Goal: Task Accomplishment & Management: Manage account settings

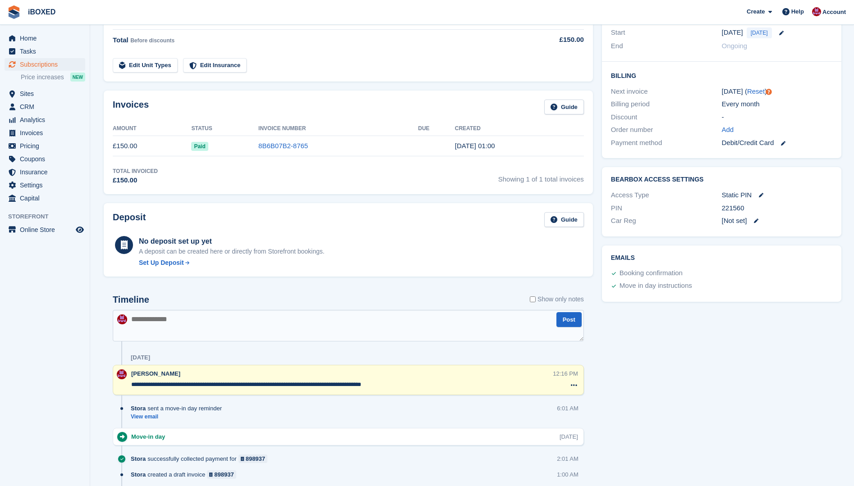
scroll to position [287, 0]
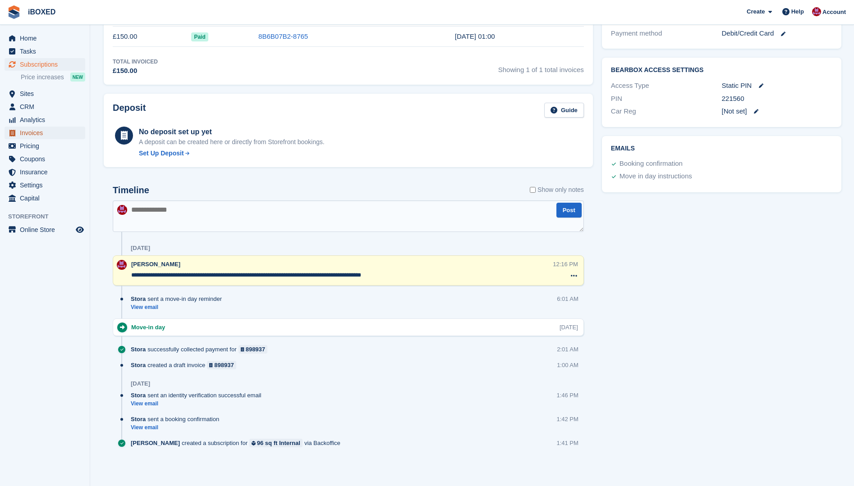
click at [28, 135] on span "Invoices" at bounding box center [47, 133] width 54 height 13
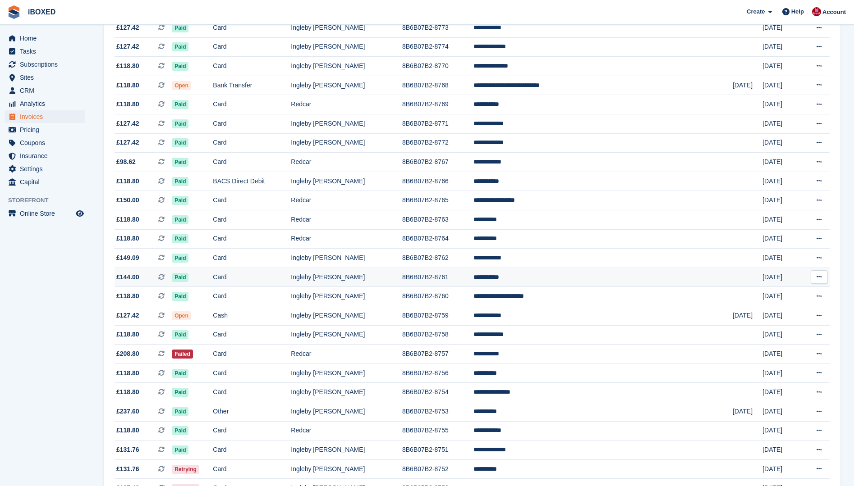
scroll to position [225, 0]
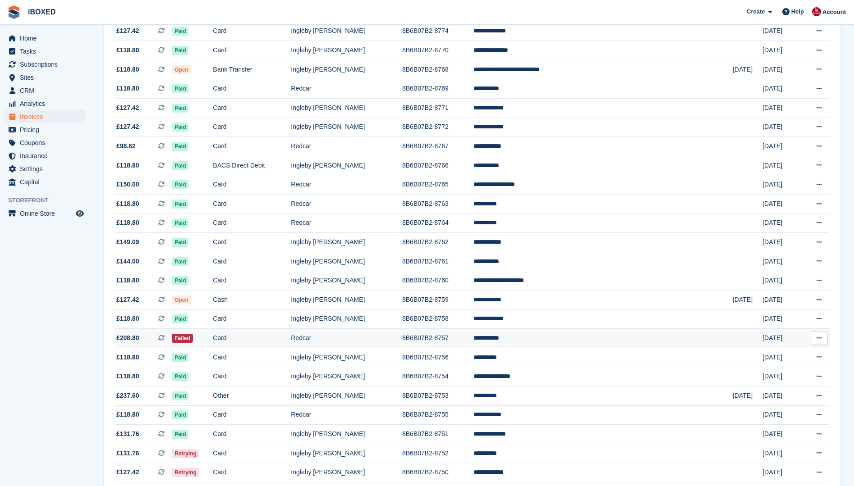
click at [213, 335] on td "Failed" at bounding box center [192, 338] width 41 height 19
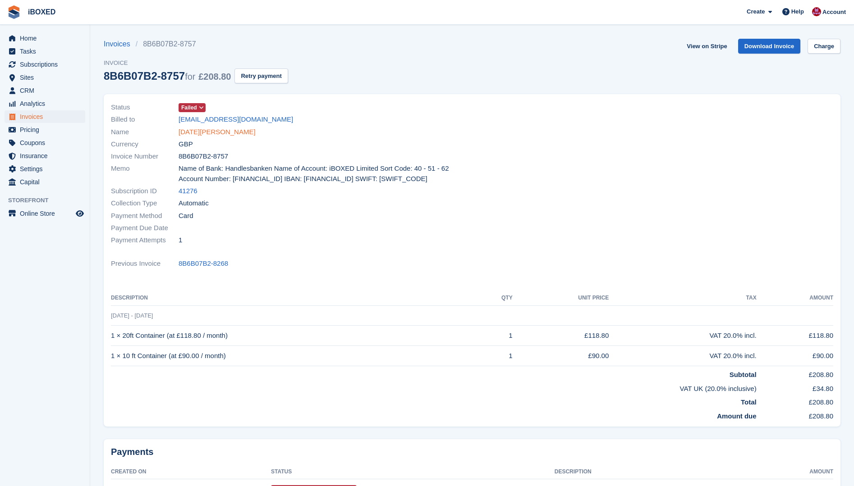
click at [194, 133] on link "Pola Daniel" at bounding box center [216, 132] width 77 height 10
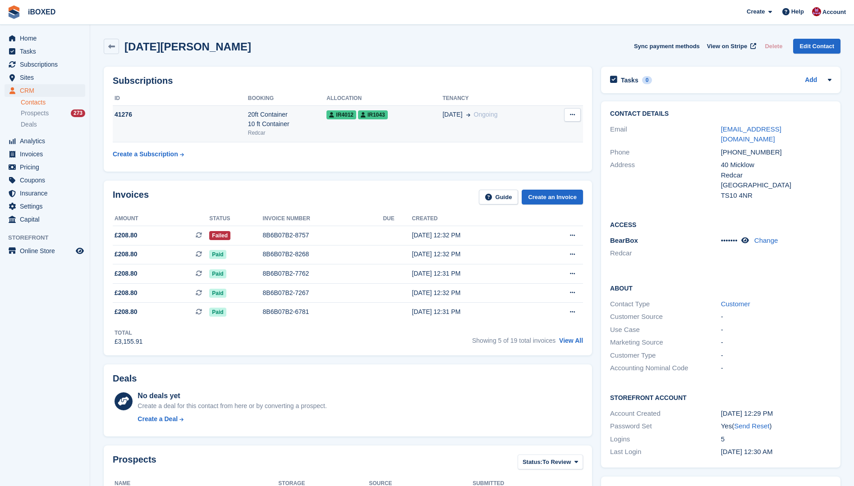
click at [183, 120] on td "41276" at bounding box center [180, 123] width 135 height 37
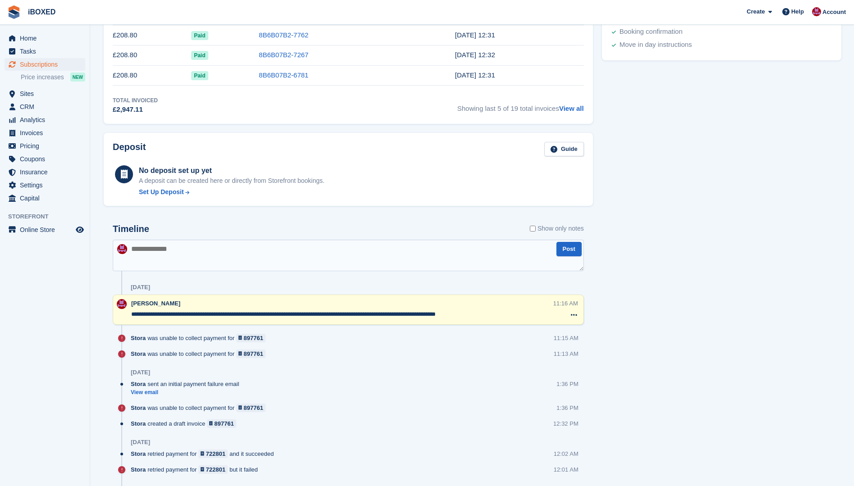
scroll to position [371, 0]
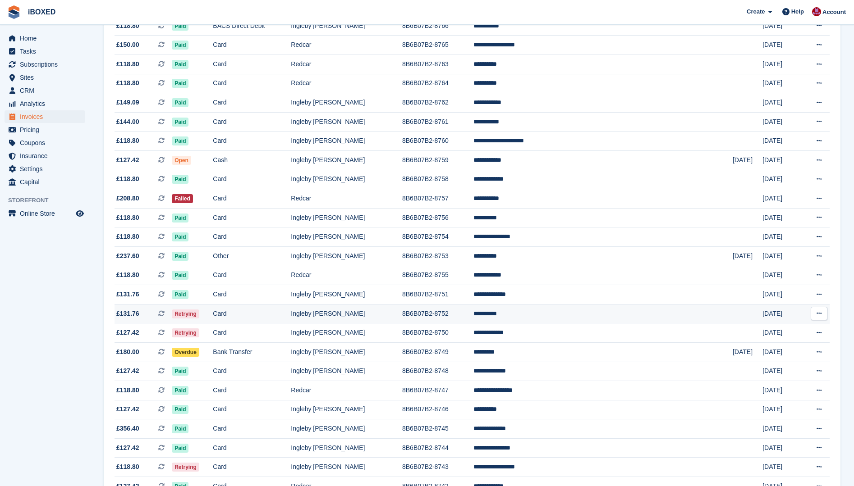
scroll to position [406, 0]
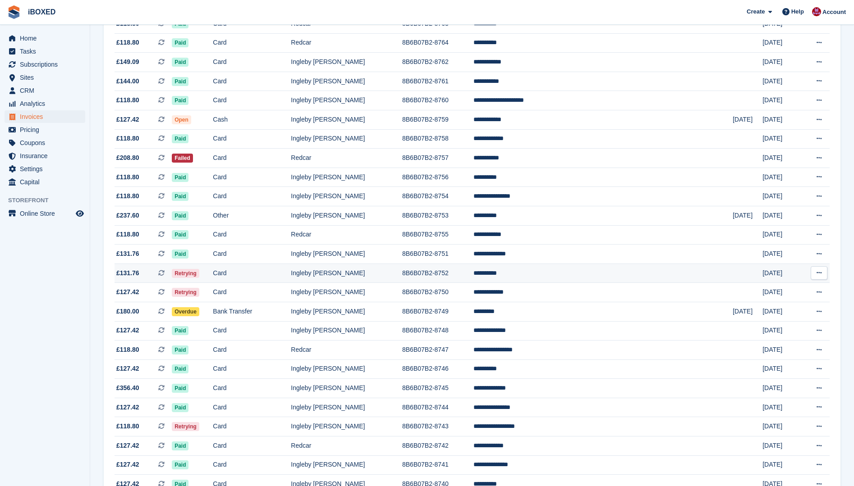
click at [199, 273] on span "Retrying" at bounding box center [185, 273] width 27 height 9
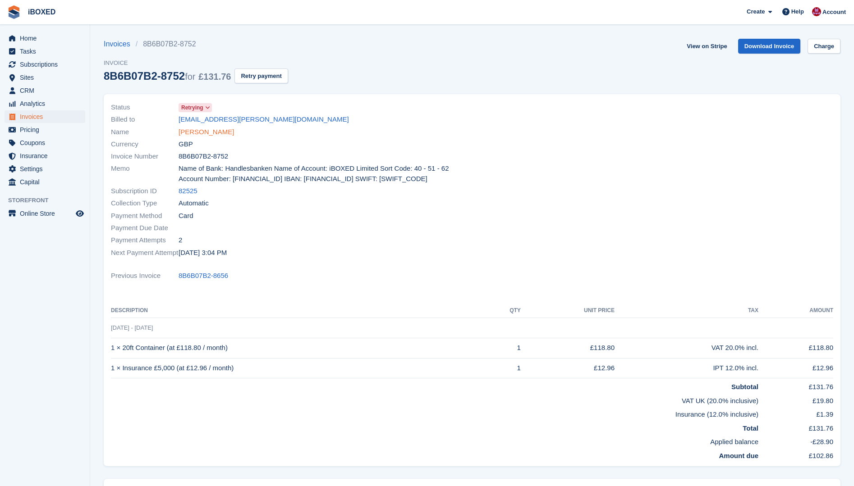
click at [192, 130] on link "Ian Gilkes" at bounding box center [205, 132] width 55 height 10
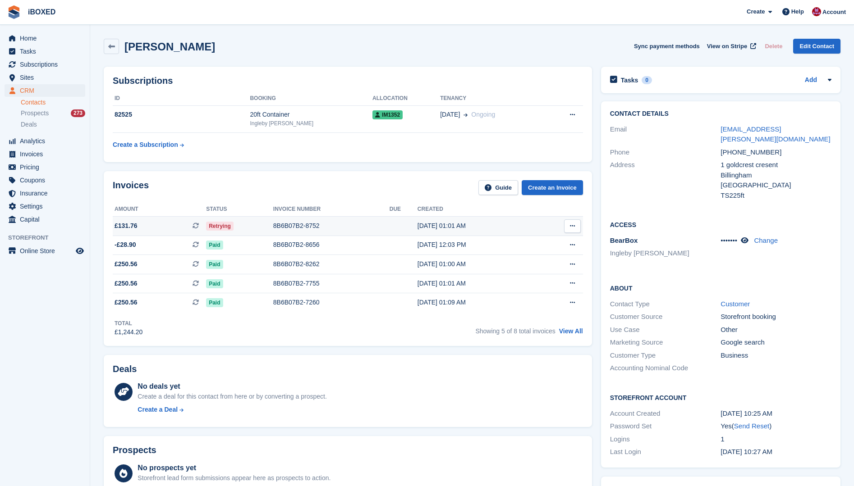
click at [292, 229] on div "8B6B07B2-8752" at bounding box center [331, 225] width 116 height 9
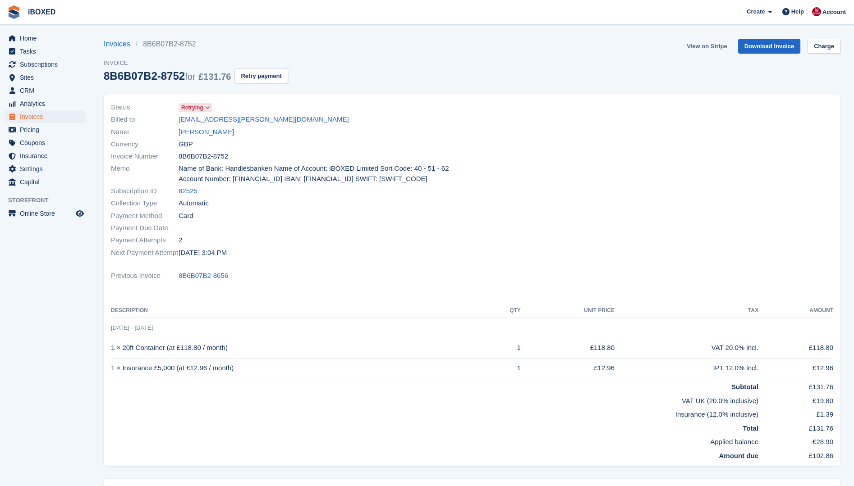
click at [710, 45] on link "View on Stripe" at bounding box center [706, 46] width 47 height 15
click at [39, 65] on span "Subscriptions" at bounding box center [47, 64] width 54 height 13
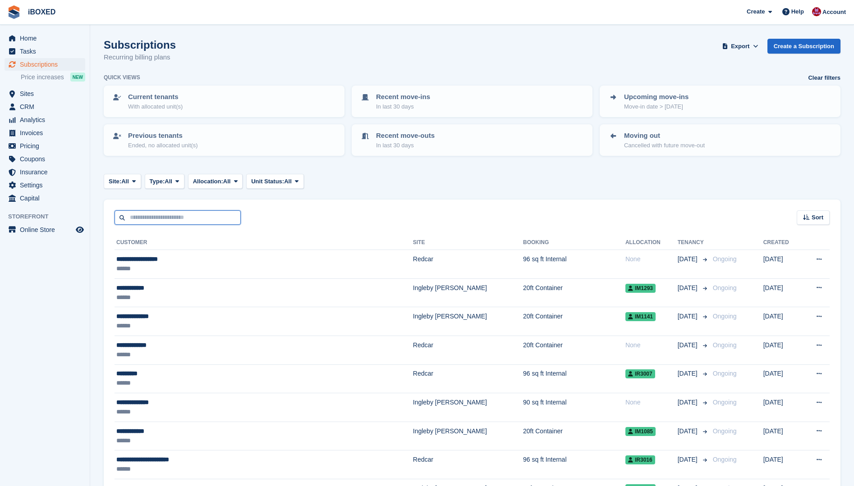
click at [134, 213] on input "text" at bounding box center [177, 217] width 126 height 15
click at [74, 265] on aside "Home Tasks Subscriptions Subscriptions Subscriptions Price increases NEW Price …" at bounding box center [45, 245] width 90 height 441
click at [149, 221] on input "text" at bounding box center [177, 217] width 126 height 15
type input "**********"
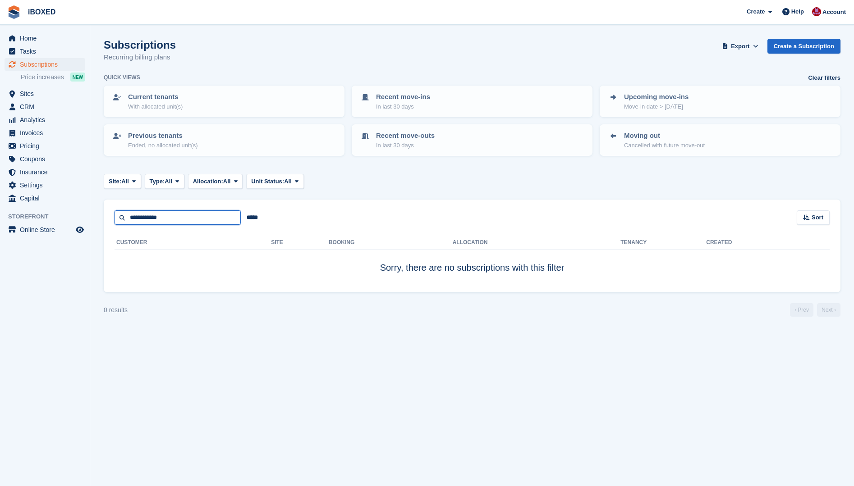
drag, startPoint x: 177, startPoint y: 217, endPoint x: 37, endPoint y: 221, distance: 140.2
click at [37, 221] on div "Home Tasks Subscriptions Subscriptions Subscriptions Price increases NEW Price …" at bounding box center [427, 243] width 854 height 486
type input "**"
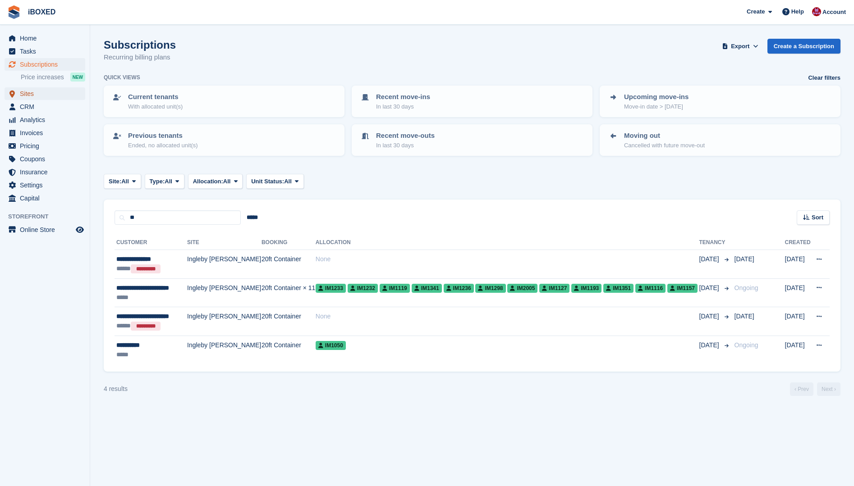
click at [36, 89] on span "Sites" at bounding box center [47, 93] width 54 height 13
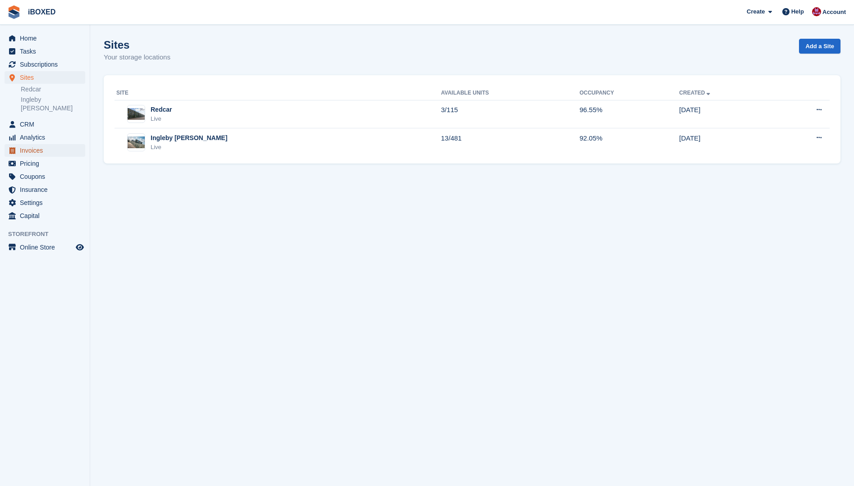
click at [35, 144] on span "Invoices" at bounding box center [47, 150] width 54 height 13
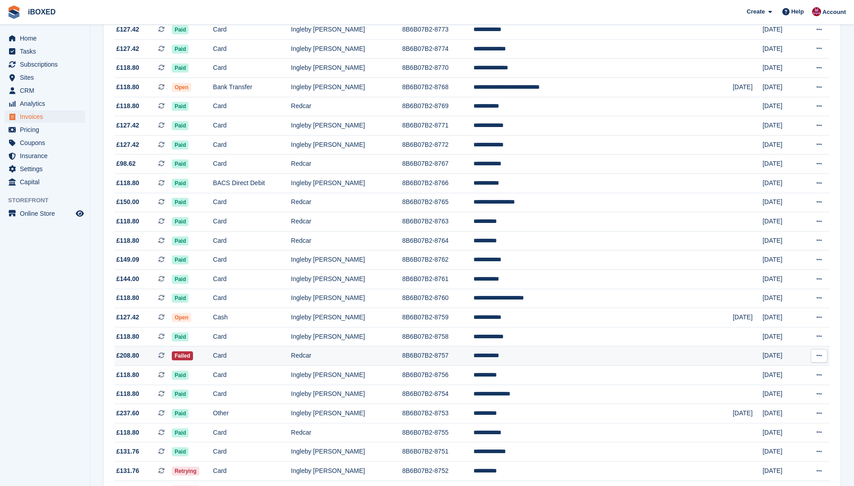
scroll to position [315, 0]
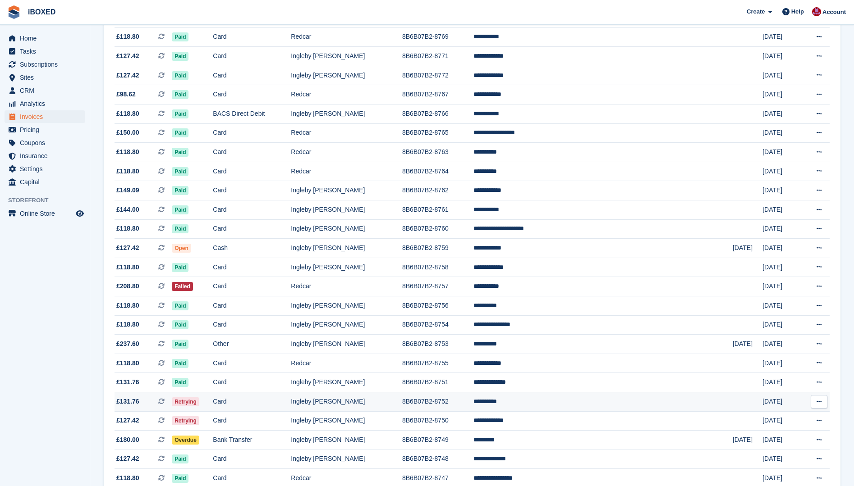
click at [291, 400] on td "Card" at bounding box center [252, 401] width 78 height 19
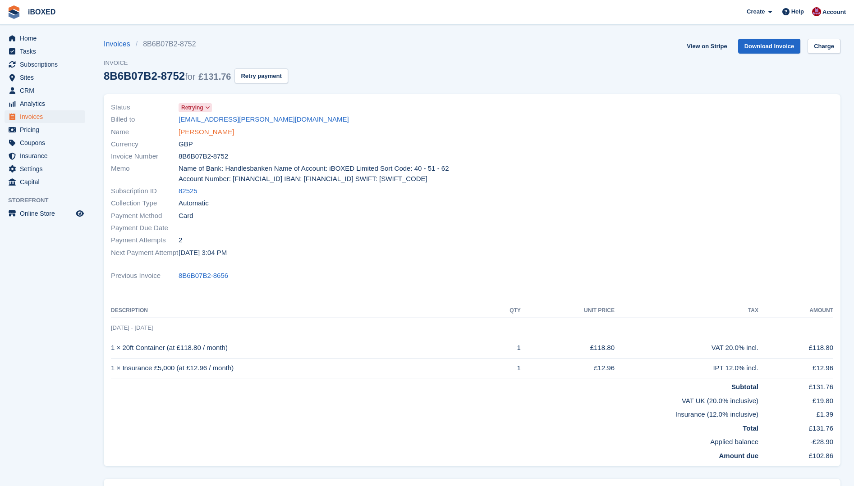
click at [196, 129] on link "[PERSON_NAME]" at bounding box center [205, 132] width 55 height 10
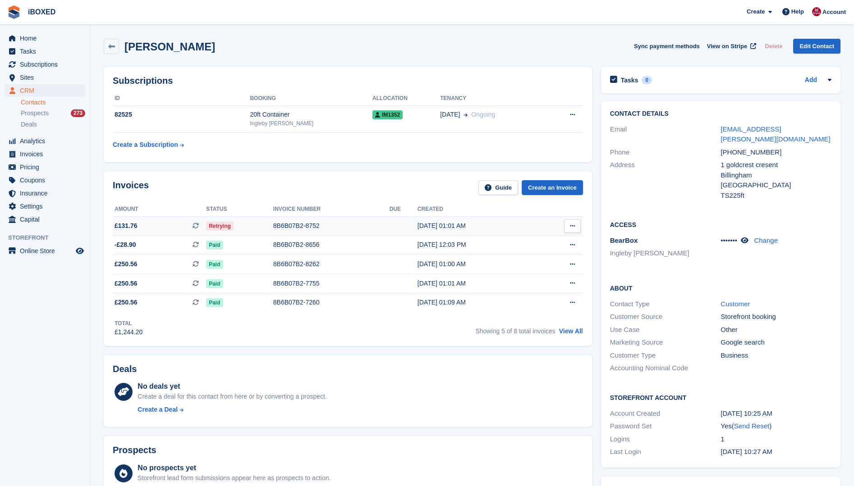
click at [293, 223] on div "8B6B07B2-8752" at bounding box center [331, 225] width 116 height 9
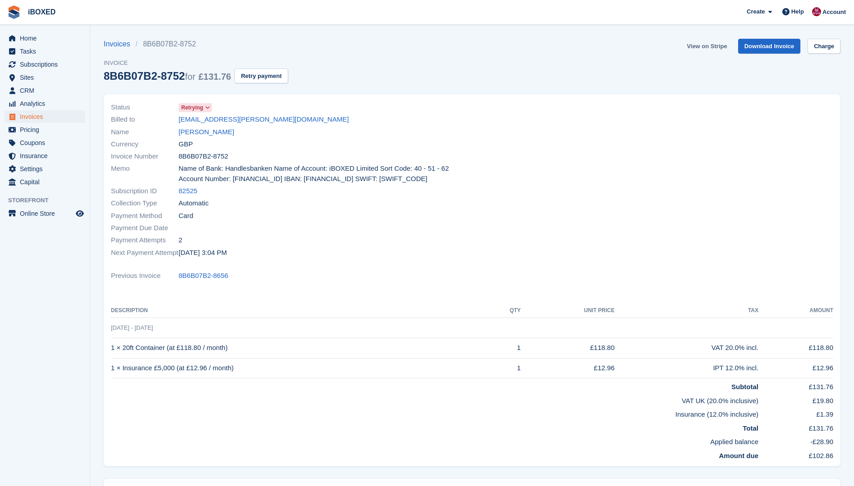
click at [722, 43] on link "View on Stripe" at bounding box center [706, 46] width 47 height 15
click at [198, 137] on div "Name Ian Gilkes" at bounding box center [289, 132] width 356 height 12
click at [199, 134] on link "Ian Gilkes" at bounding box center [205, 132] width 55 height 10
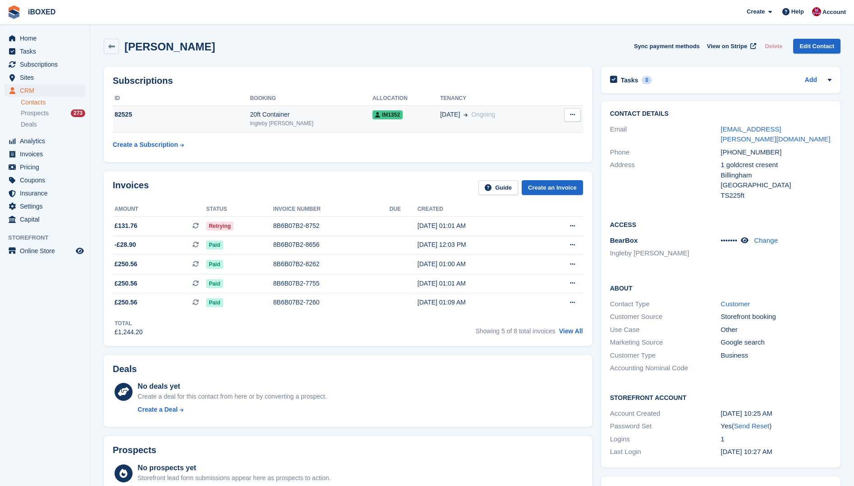
click at [190, 124] on td "82525" at bounding box center [181, 118] width 137 height 27
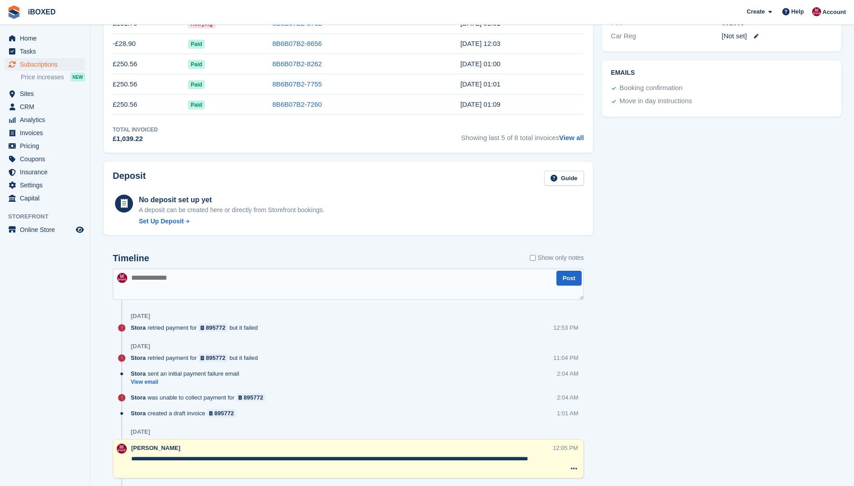
scroll to position [434, 0]
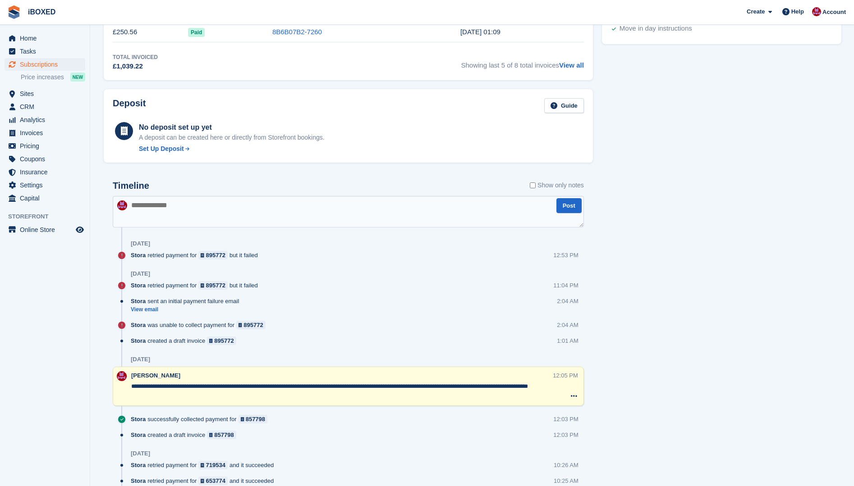
click at [158, 213] on textarea at bounding box center [348, 212] width 471 height 32
click at [137, 207] on textarea at bounding box center [348, 212] width 471 height 32
type textarea "**********"
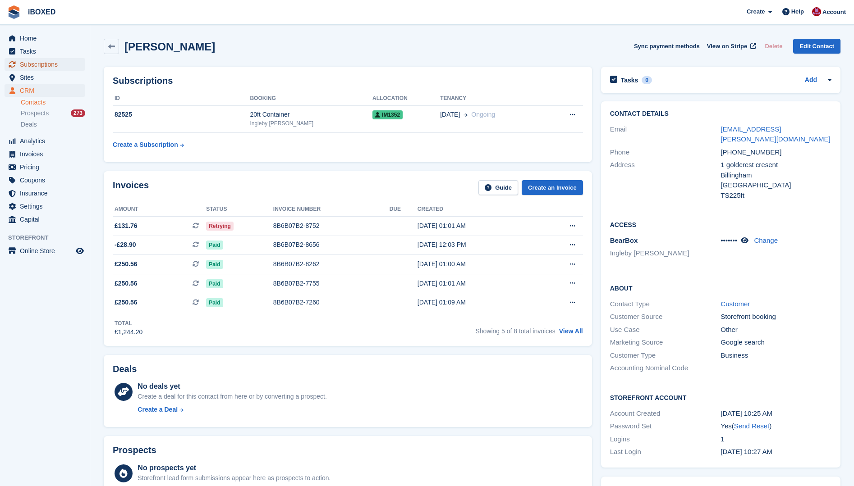
click at [28, 63] on span "Subscriptions" at bounding box center [47, 64] width 54 height 13
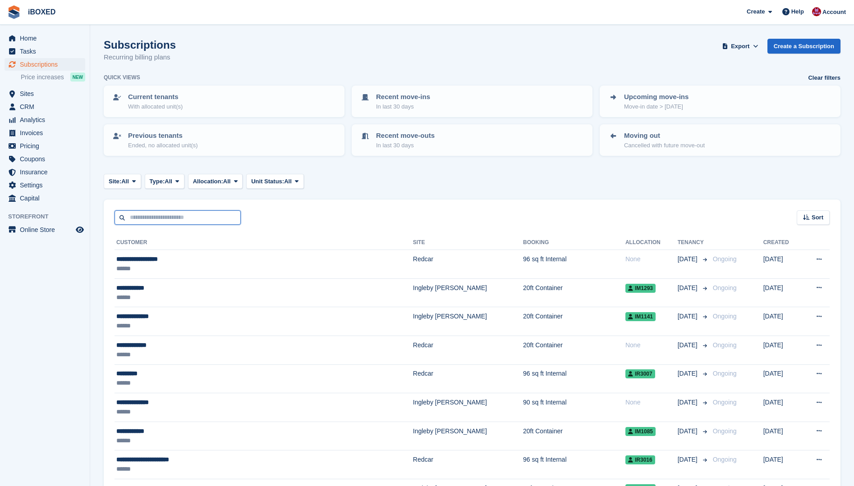
click at [170, 220] on input "text" at bounding box center [177, 217] width 126 height 15
type input "**********"
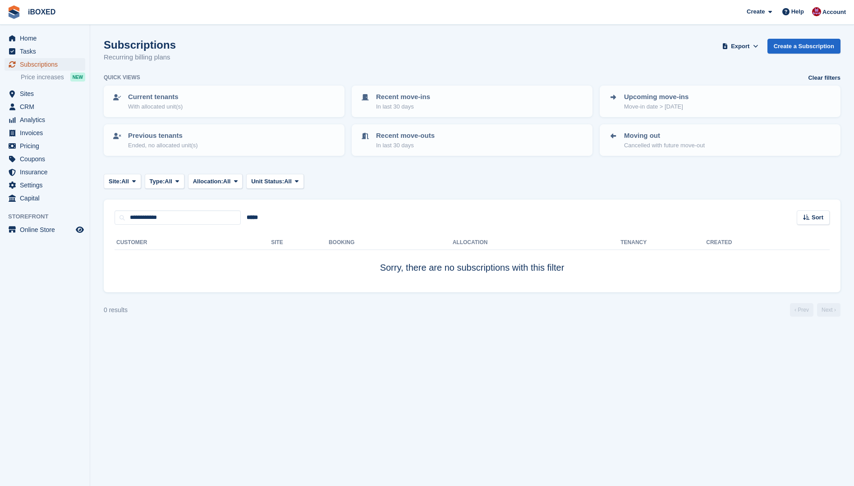
click at [34, 63] on span "Subscriptions" at bounding box center [47, 64] width 54 height 13
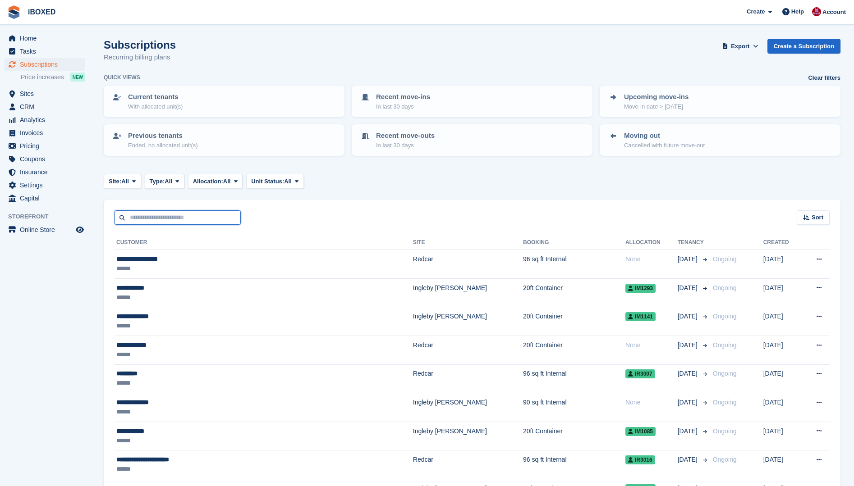
click at [131, 215] on input "text" at bounding box center [177, 217] width 126 height 15
type input "**********"
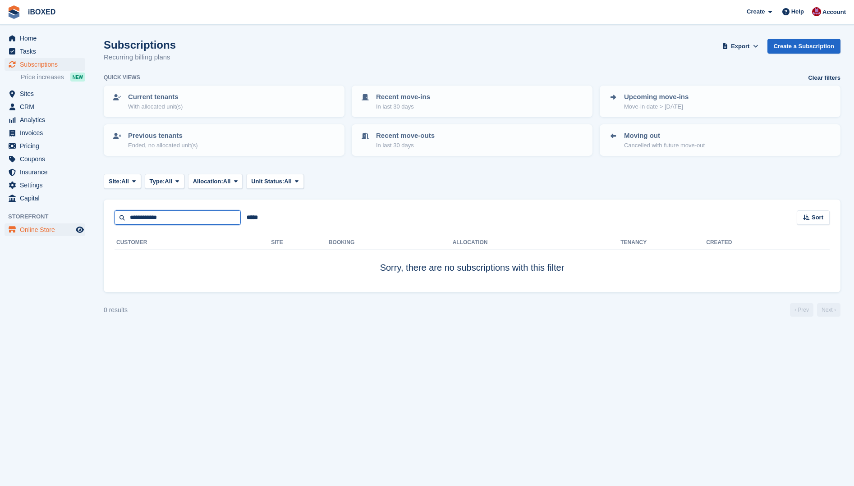
drag, startPoint x: 163, startPoint y: 216, endPoint x: 58, endPoint y: 225, distance: 105.9
click at [58, 225] on div "Home Tasks Subscriptions Subscriptions Subscriptions Price increases NEW Price …" at bounding box center [427, 243] width 854 height 486
type input "****"
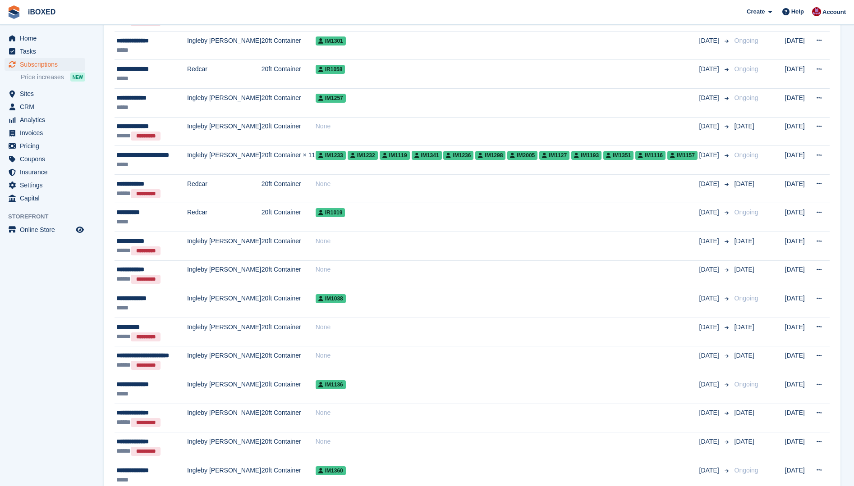
scroll to position [811, 0]
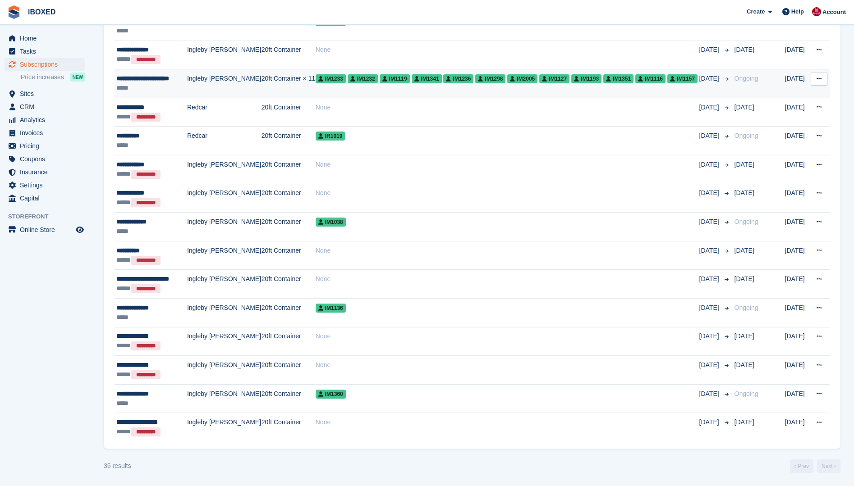
click at [142, 77] on div "**********" at bounding box center [151, 78] width 70 height 9
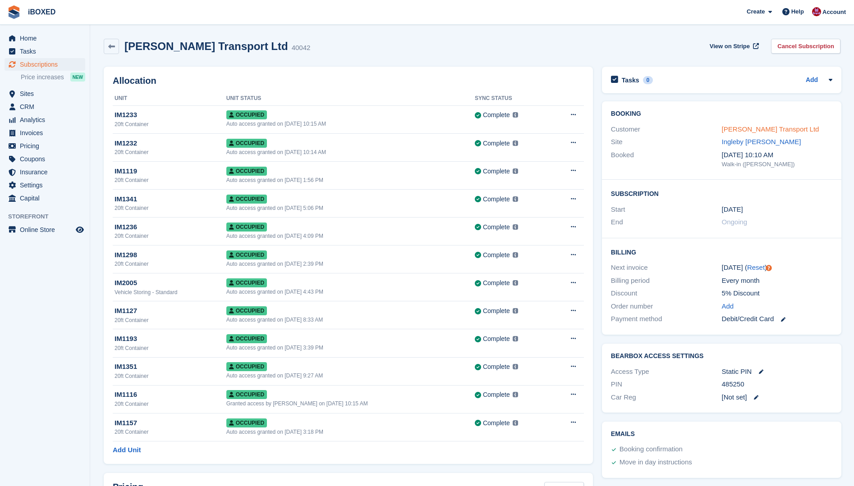
click at [775, 127] on link "John Ryan Transport Ltd" at bounding box center [770, 129] width 97 height 8
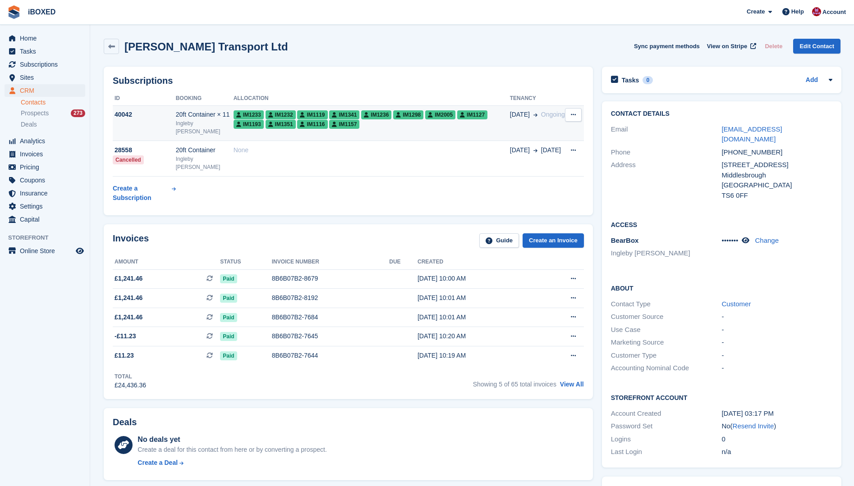
click at [197, 129] on div "Ingleby [PERSON_NAME]" at bounding box center [205, 127] width 58 height 16
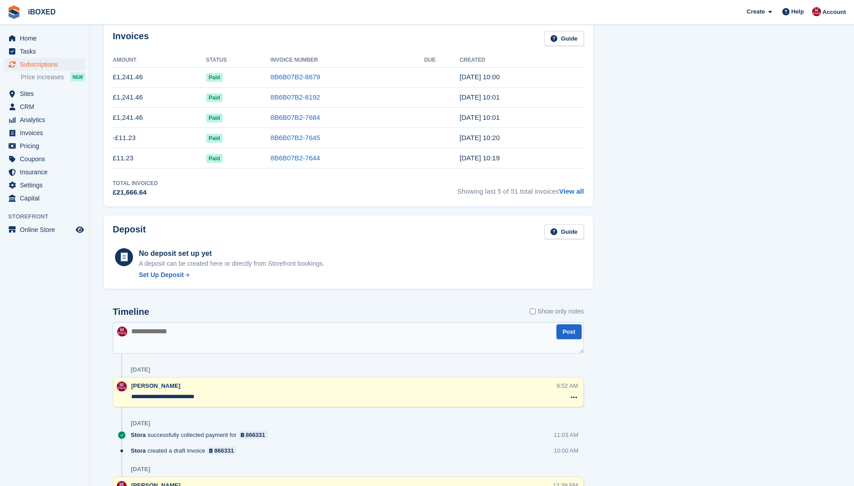
scroll to position [676, 0]
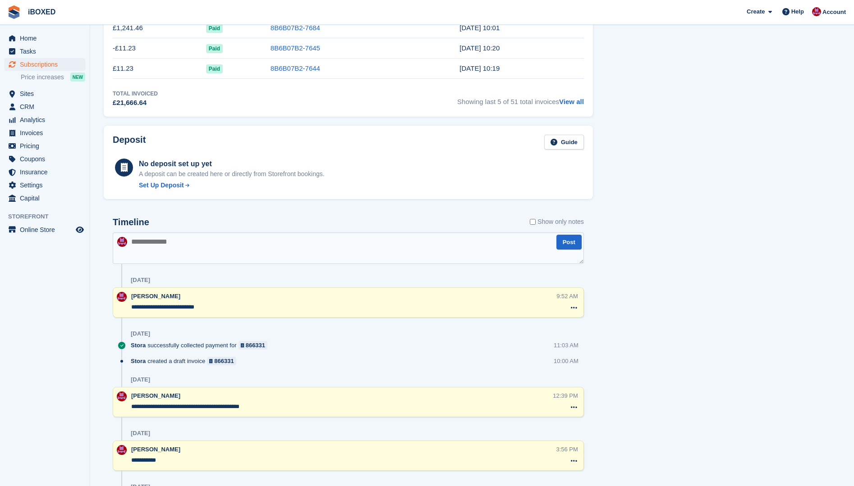
click at [182, 238] on textarea at bounding box center [348, 249] width 471 height 32
type textarea "**********"
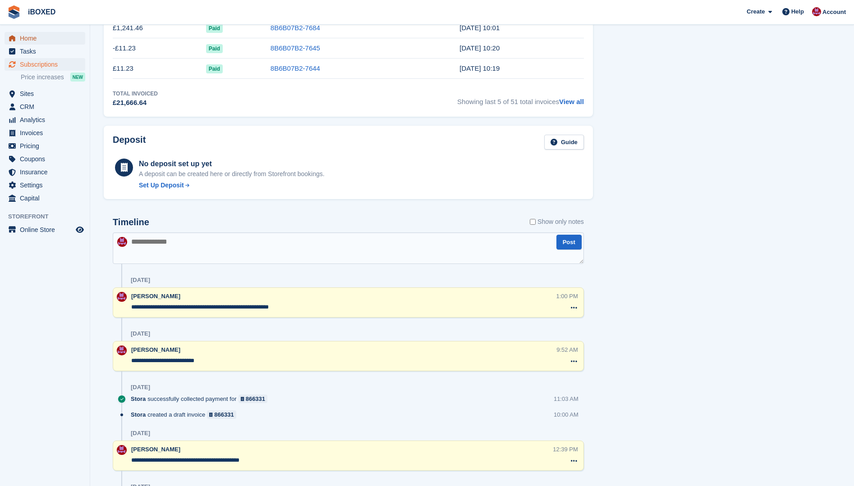
click at [26, 37] on span "Home" at bounding box center [47, 38] width 54 height 13
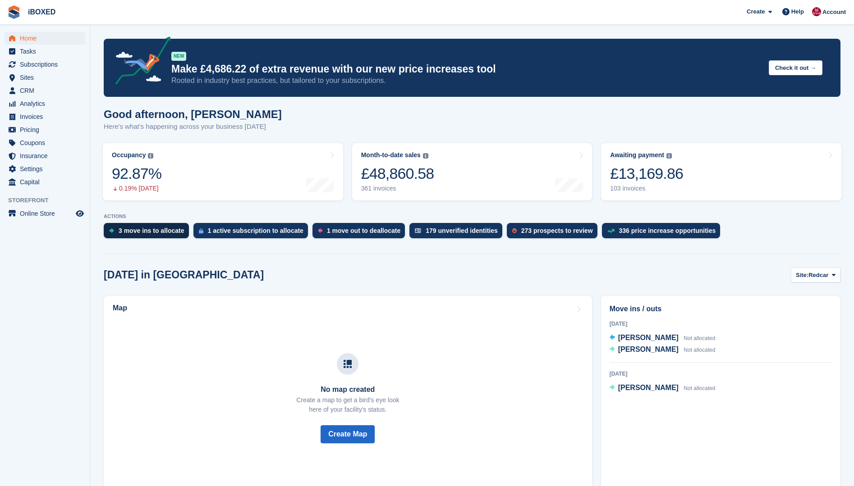
click at [170, 233] on div "3 move ins to allocate" at bounding box center [152, 230] width 66 height 7
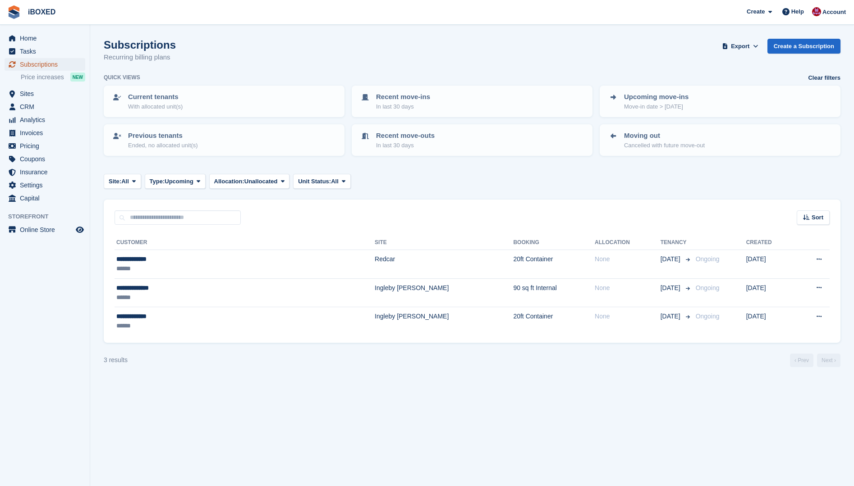
click at [32, 64] on span "Subscriptions" at bounding box center [47, 64] width 54 height 13
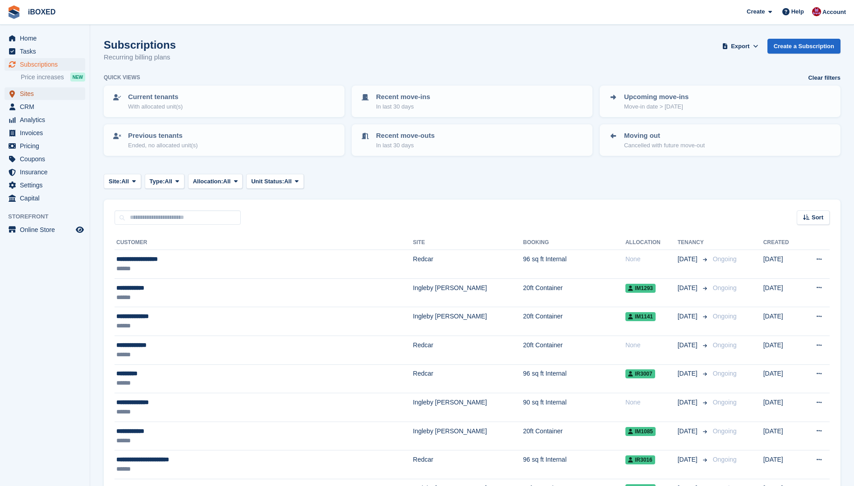
click at [14, 90] on icon "menu" at bounding box center [11, 94] width 5 height 8
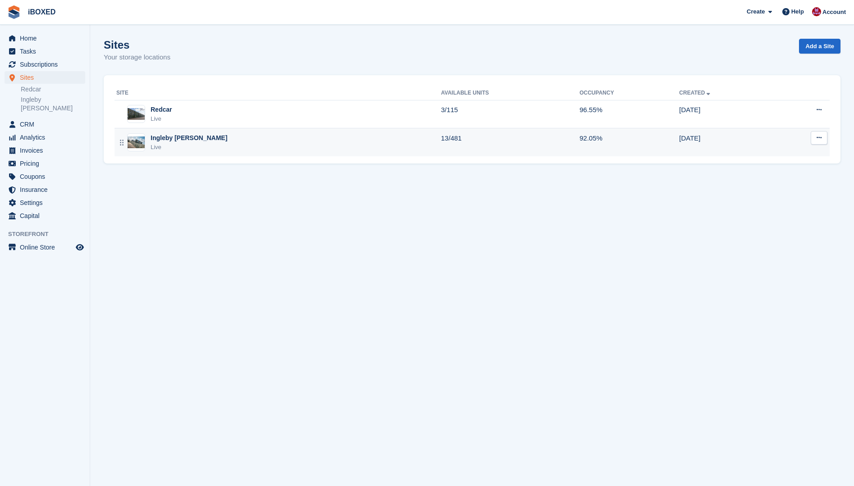
click at [137, 140] on img at bounding box center [136, 143] width 17 height 12
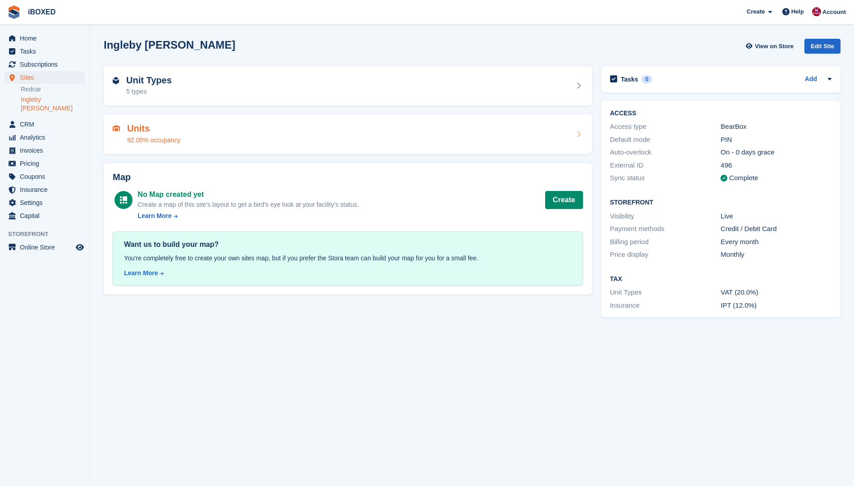
click at [135, 137] on div "92.05% occupancy" at bounding box center [153, 140] width 53 height 9
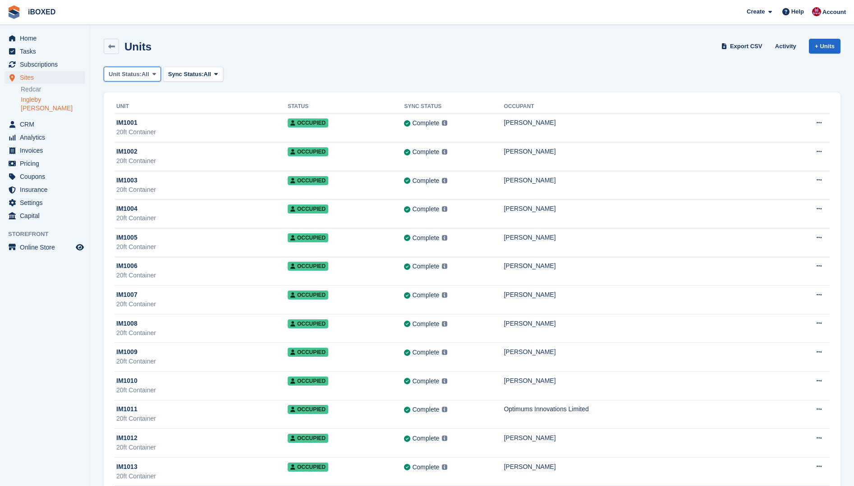
click at [141, 75] on span "Unit Status:" at bounding box center [125, 74] width 33 height 9
click at [135, 114] on link "Available" at bounding box center [147, 112] width 78 height 16
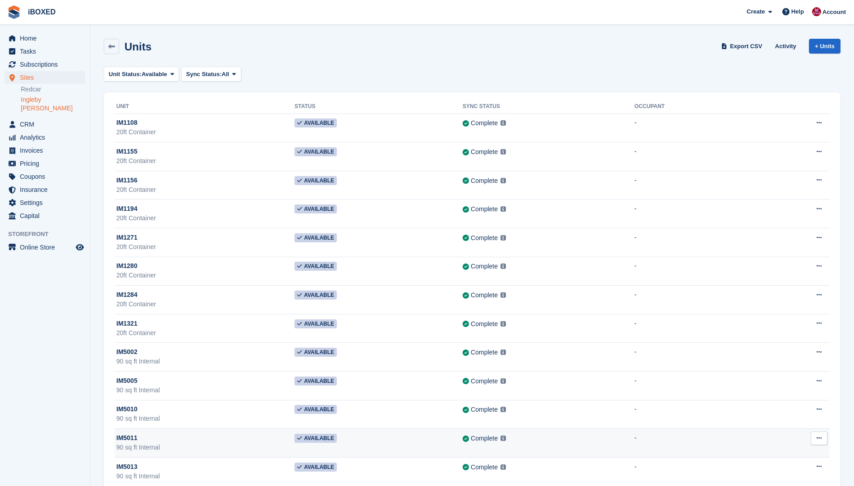
scroll to position [20, 0]
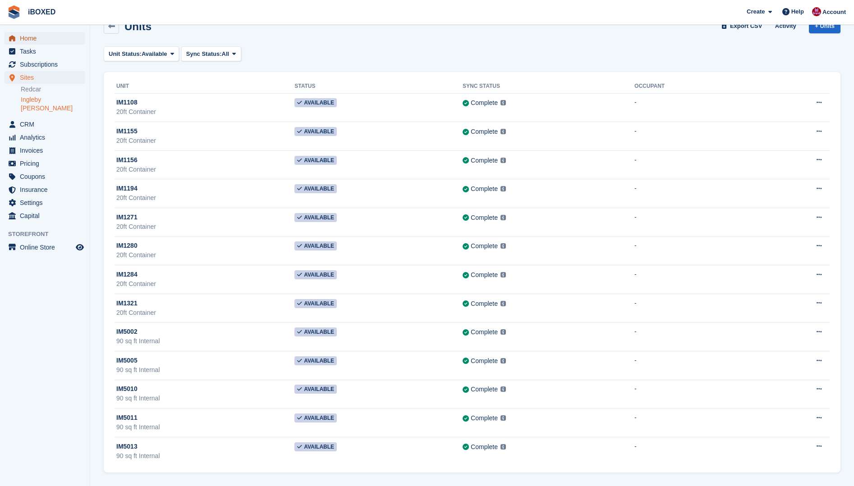
click at [54, 40] on span "Home" at bounding box center [47, 38] width 54 height 13
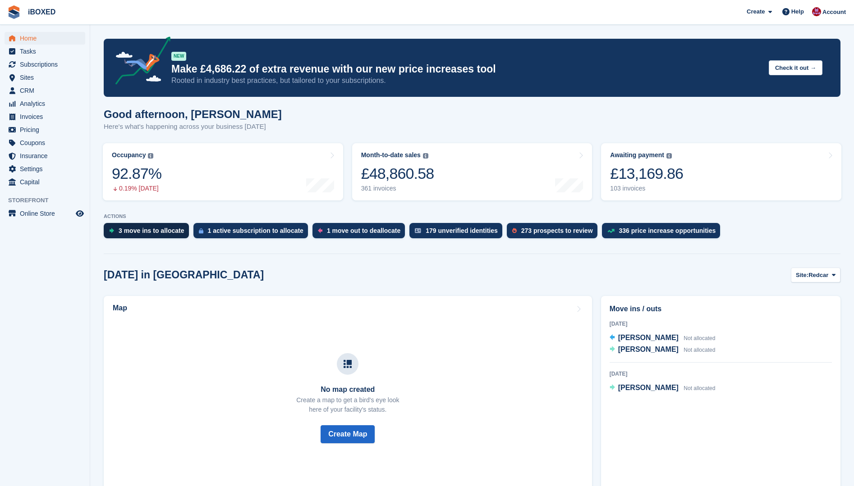
click at [171, 235] on div "3 move ins to allocate" at bounding box center [146, 230] width 85 height 15
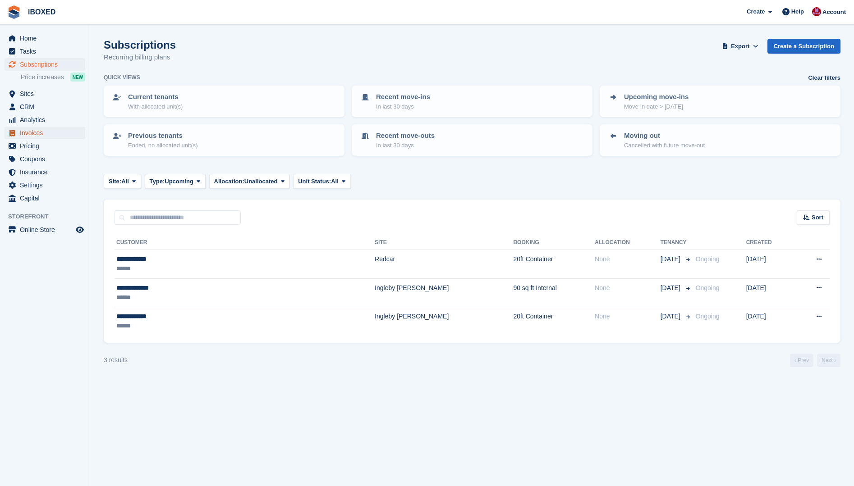
click at [26, 131] on span "Invoices" at bounding box center [47, 133] width 54 height 13
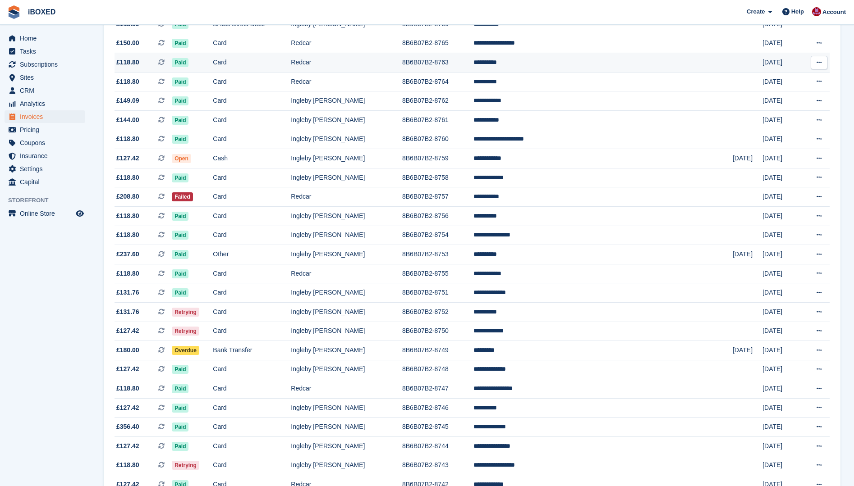
scroll to position [406, 0]
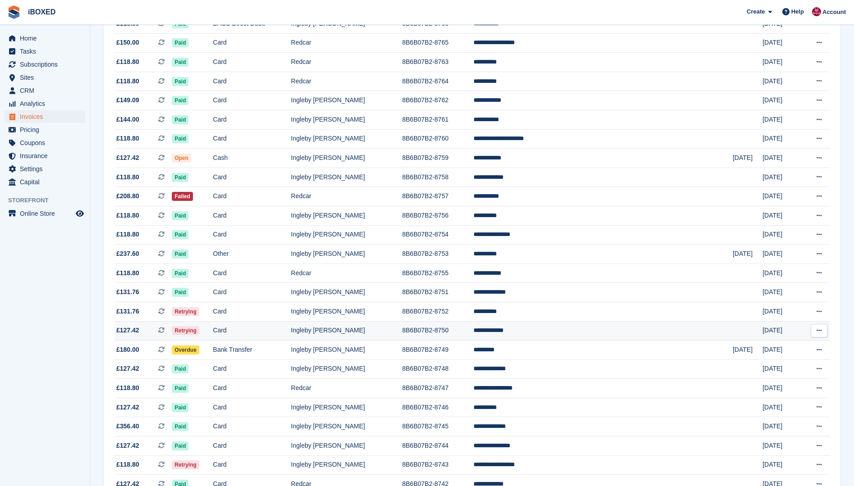
click at [213, 334] on td "Retrying" at bounding box center [192, 330] width 41 height 19
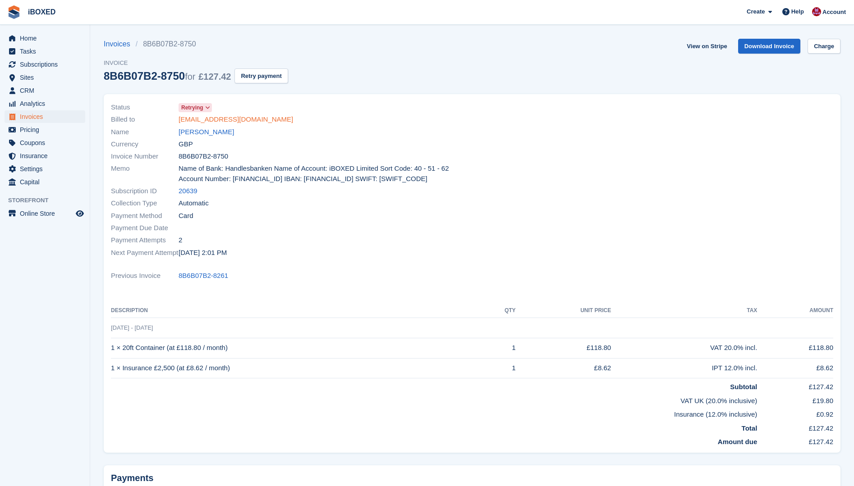
click at [234, 121] on link "[EMAIL_ADDRESS][DOMAIN_NAME]" at bounding box center [235, 119] width 114 height 10
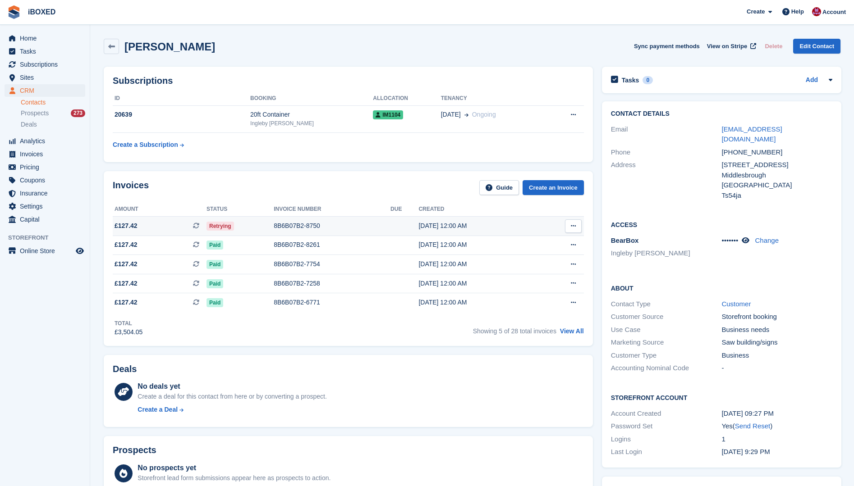
click at [219, 224] on span "Retrying" at bounding box center [219, 226] width 27 height 9
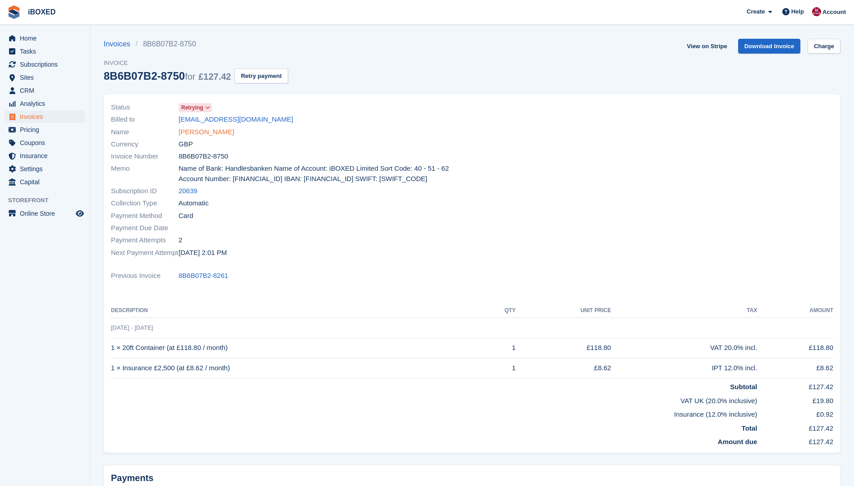
click at [205, 133] on link "[PERSON_NAME]" at bounding box center [205, 132] width 55 height 10
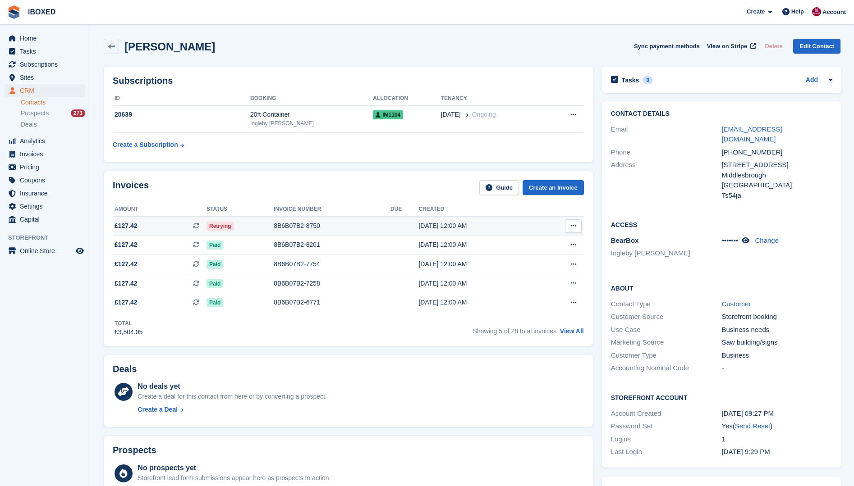
click at [310, 229] on div "8B6B07B2-8750" at bounding box center [332, 225] width 117 height 9
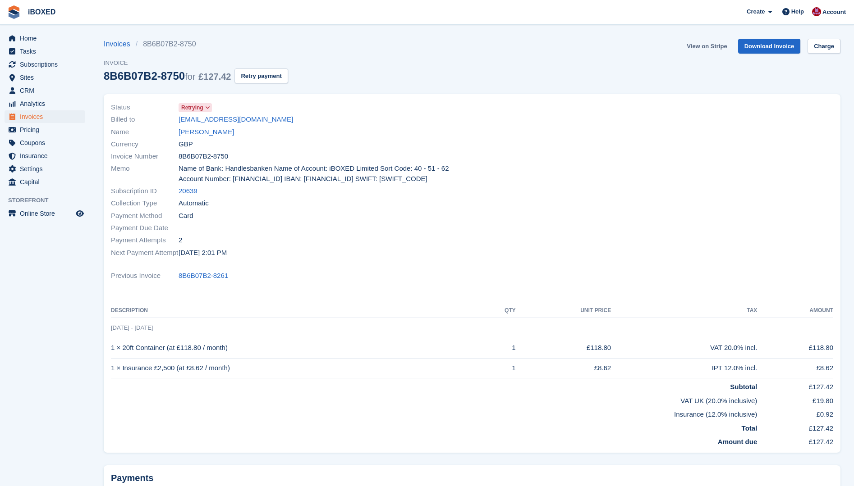
click at [705, 46] on link "View on Stripe" at bounding box center [706, 46] width 47 height 15
click at [181, 132] on link "[PERSON_NAME]" at bounding box center [205, 132] width 55 height 10
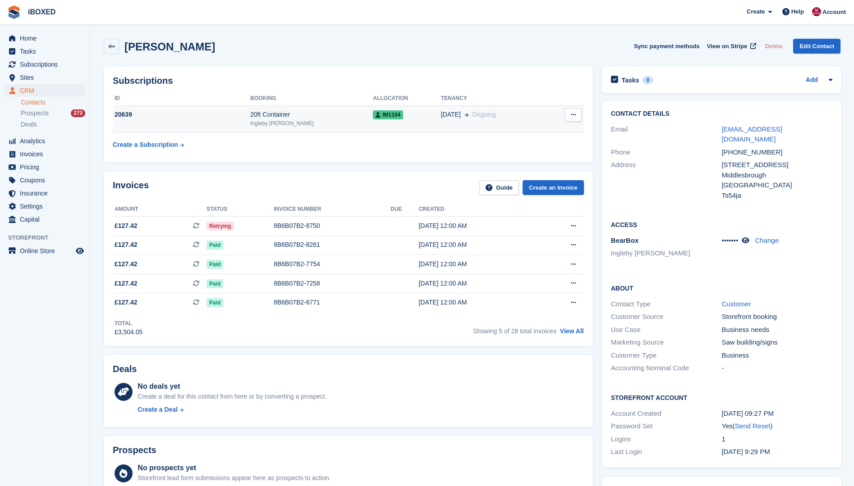
click at [264, 120] on div "Ingleby [PERSON_NAME]" at bounding box center [311, 123] width 123 height 8
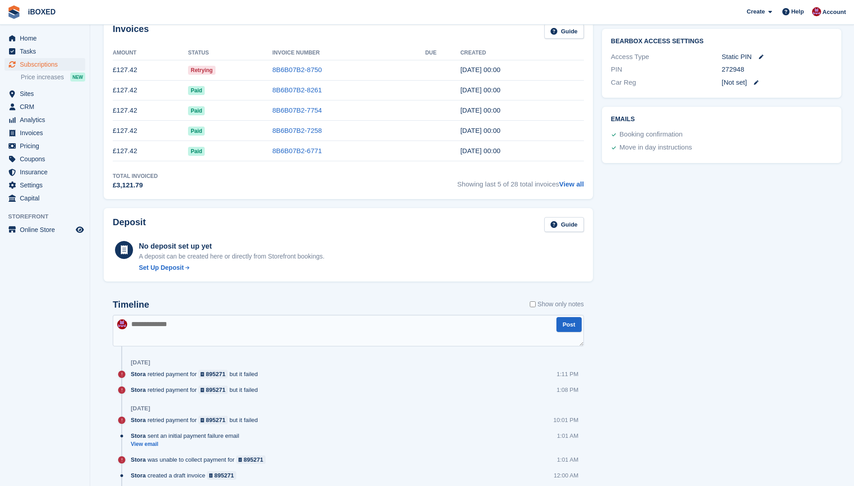
scroll to position [406, 0]
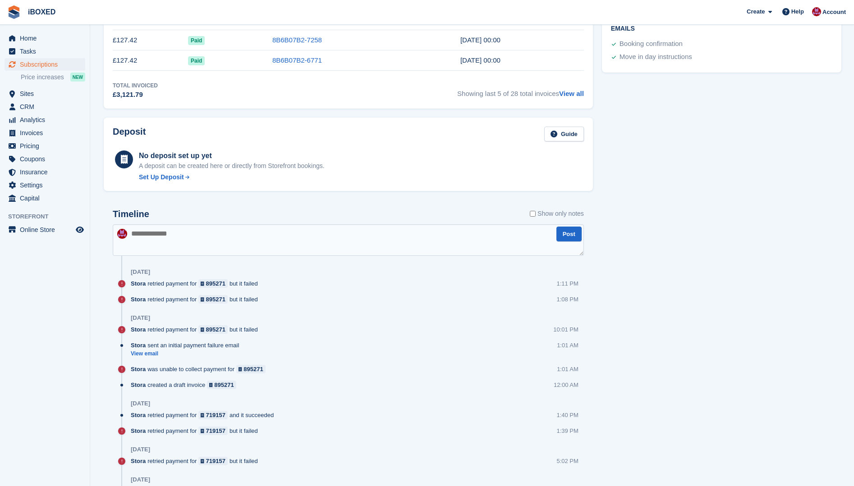
click at [155, 229] on textarea at bounding box center [348, 240] width 471 height 32
type textarea "**********"
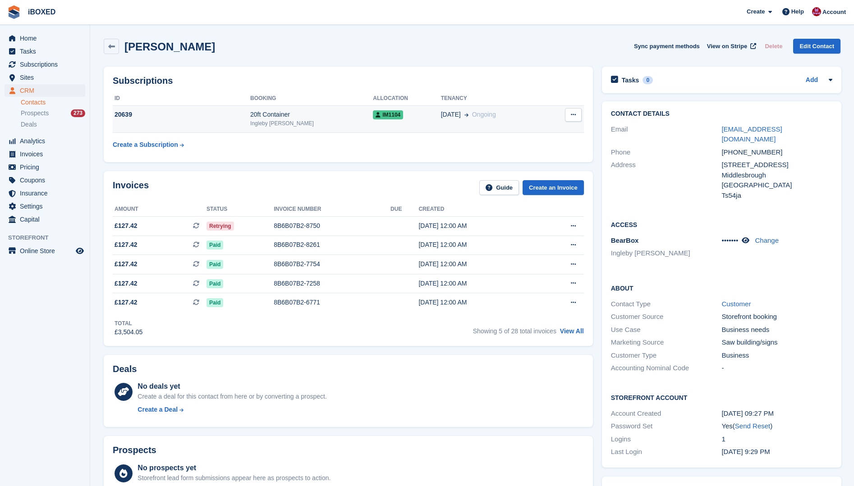
click at [222, 116] on div "20639" at bounding box center [181, 114] width 137 height 9
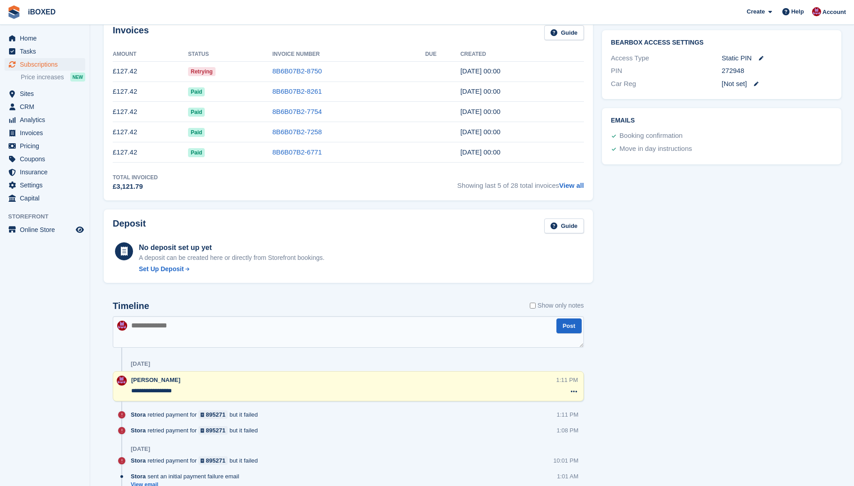
scroll to position [315, 0]
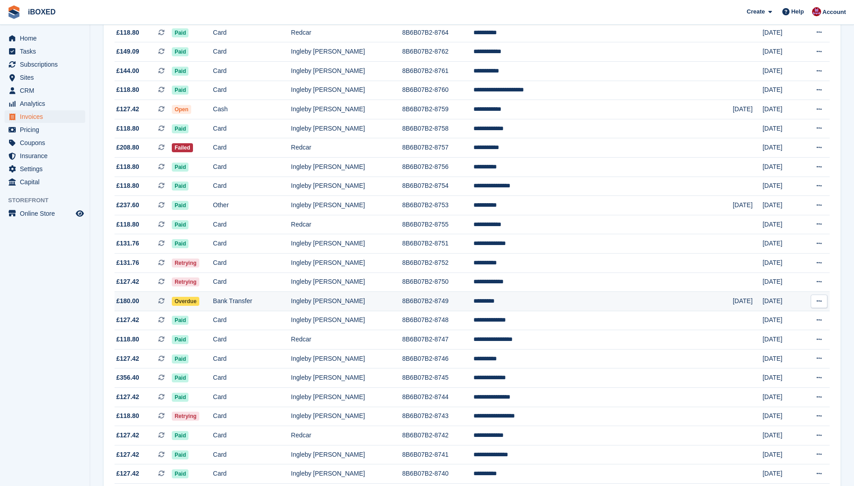
scroll to position [541, 0]
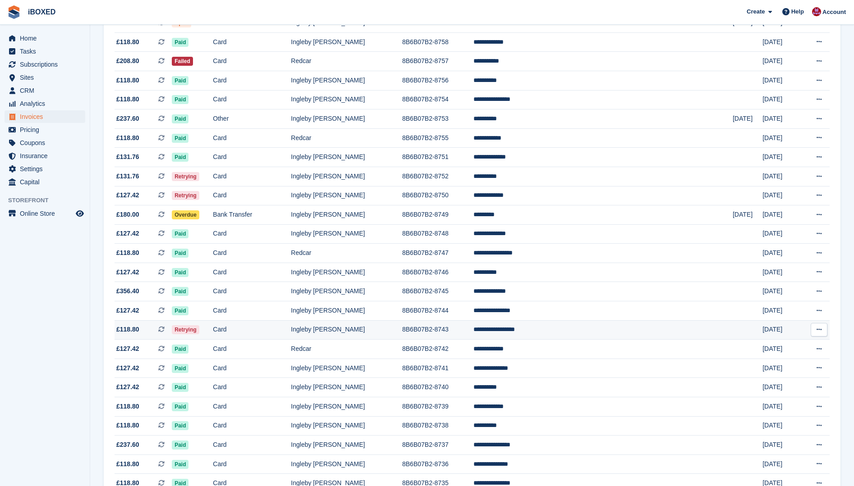
click at [255, 329] on td "Card" at bounding box center [252, 329] width 78 height 19
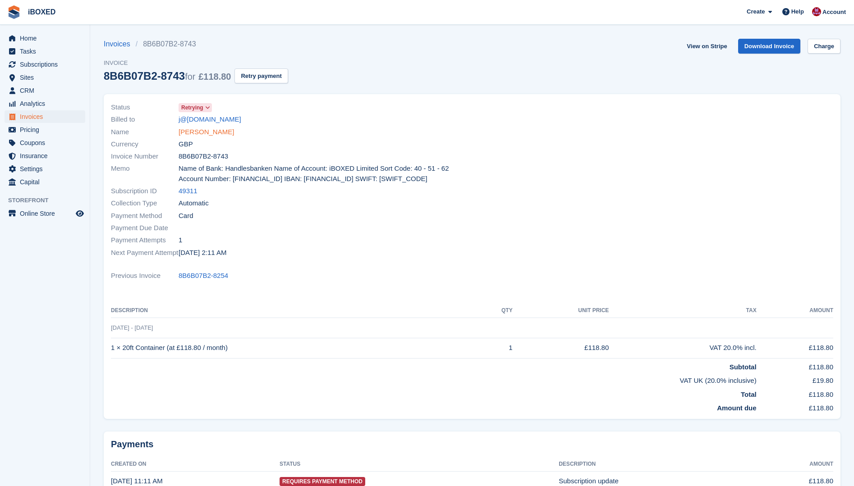
click at [221, 135] on link "[PERSON_NAME]" at bounding box center [205, 132] width 55 height 10
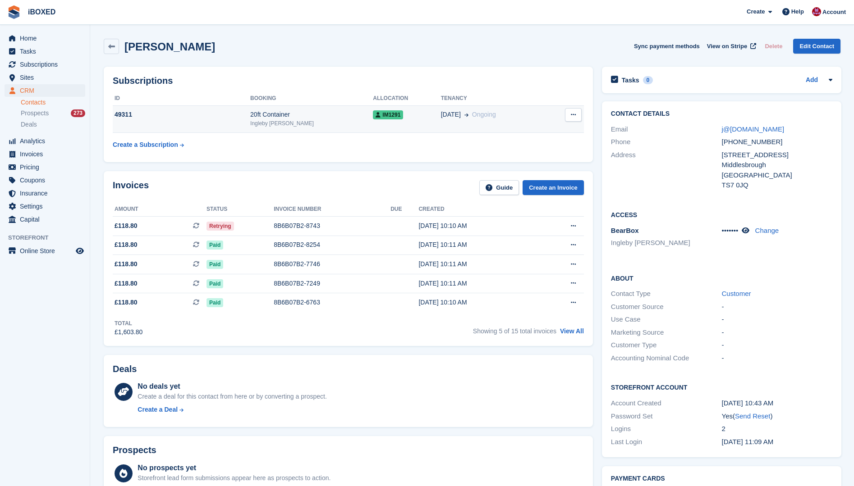
click at [242, 124] on td "49311" at bounding box center [181, 118] width 137 height 27
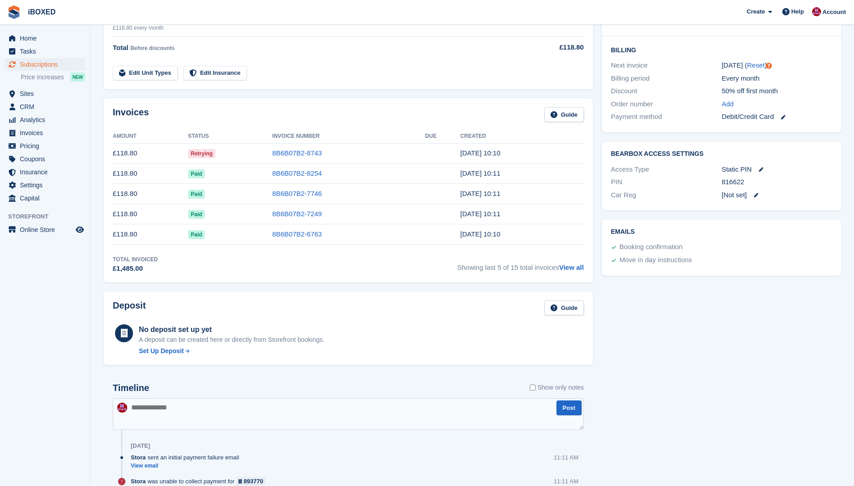
scroll to position [135, 0]
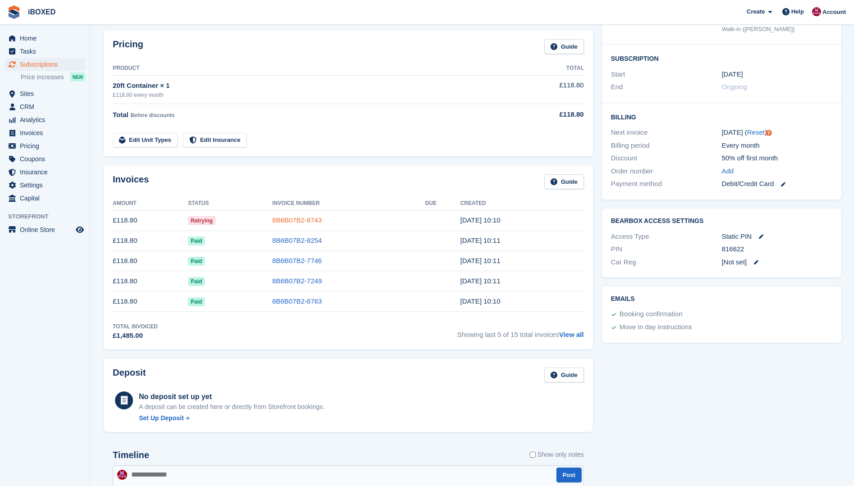
click at [306, 216] on link "8B6B07B2-8743" at bounding box center [297, 220] width 50 height 8
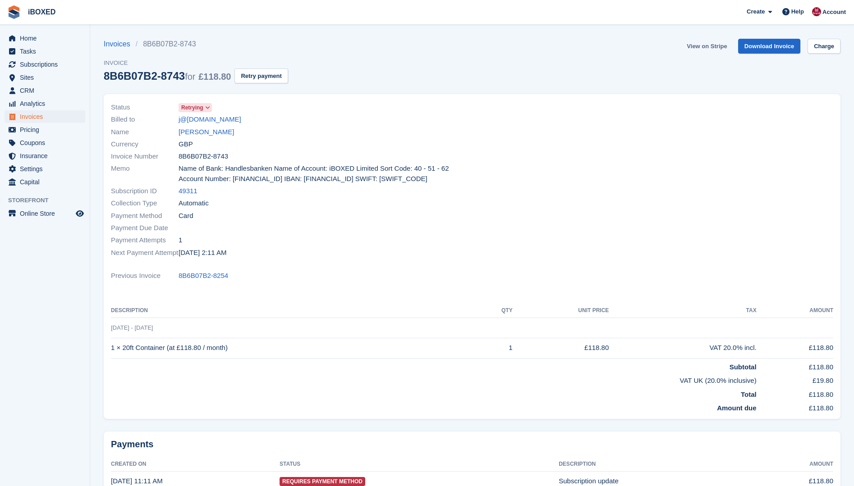
click at [712, 45] on link "View on Stripe" at bounding box center [706, 46] width 47 height 15
click at [208, 135] on link "Jamieson Whitfield" at bounding box center [205, 132] width 55 height 10
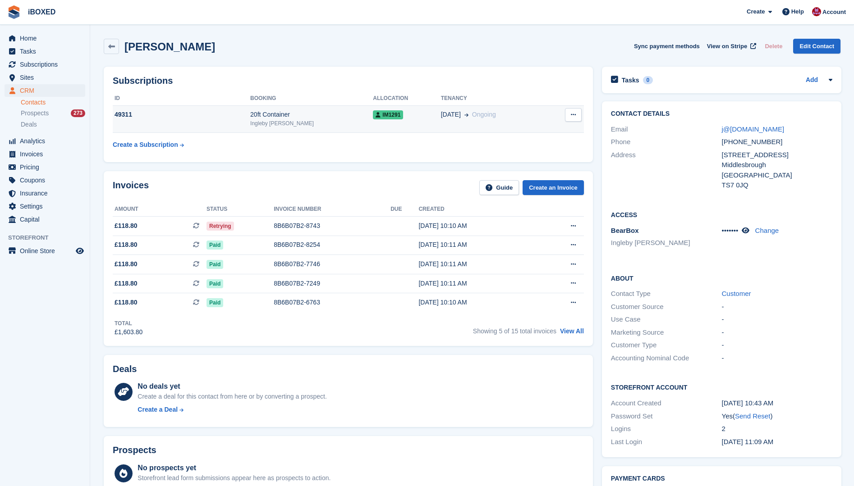
click at [215, 119] on div "49311" at bounding box center [181, 114] width 137 height 9
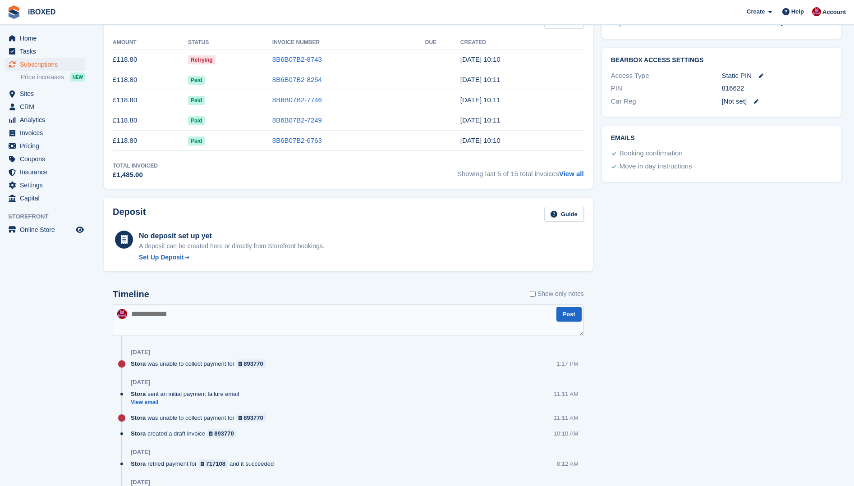
scroll to position [315, 0]
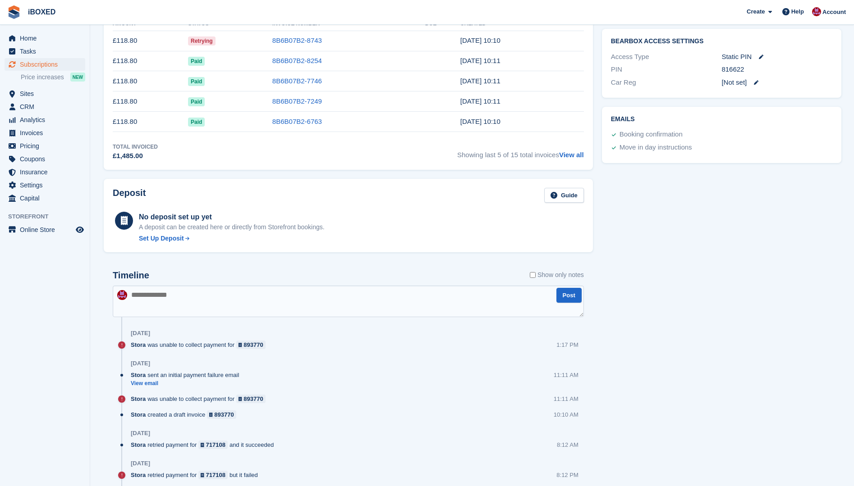
click at [154, 289] on textarea at bounding box center [348, 302] width 471 height 32
type textarea "**********"
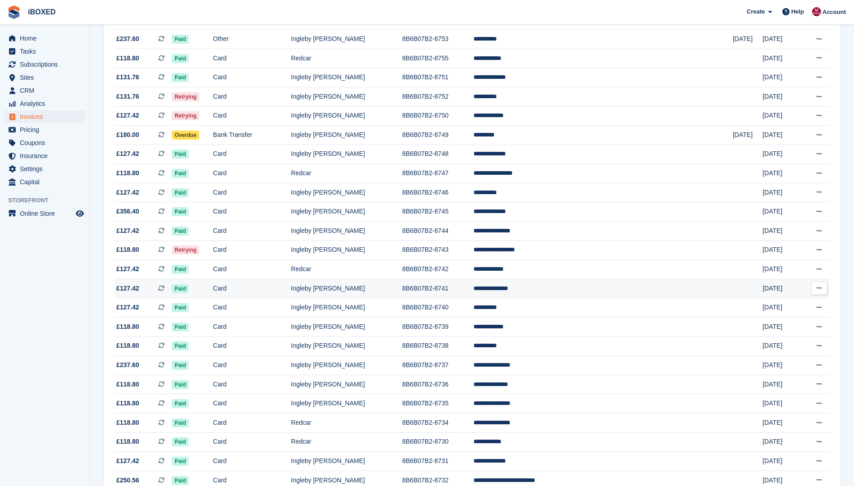
scroll to position [669, 0]
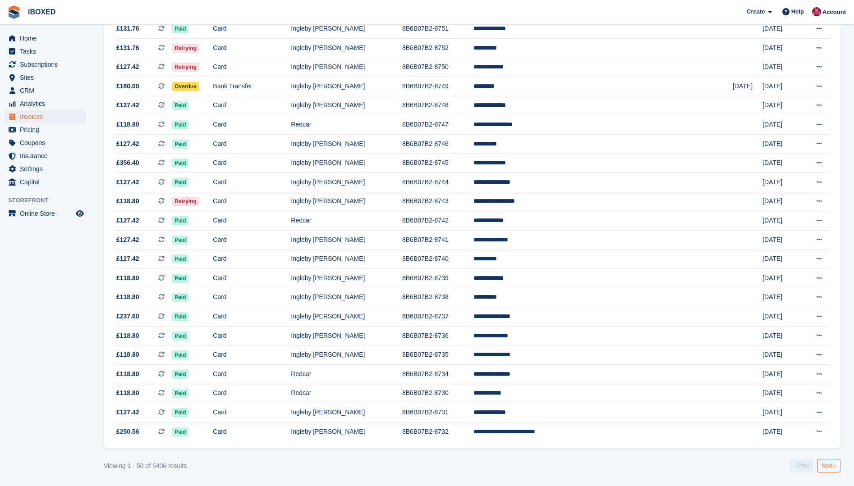
click at [825, 467] on link "Next ›" at bounding box center [828, 466] width 23 height 14
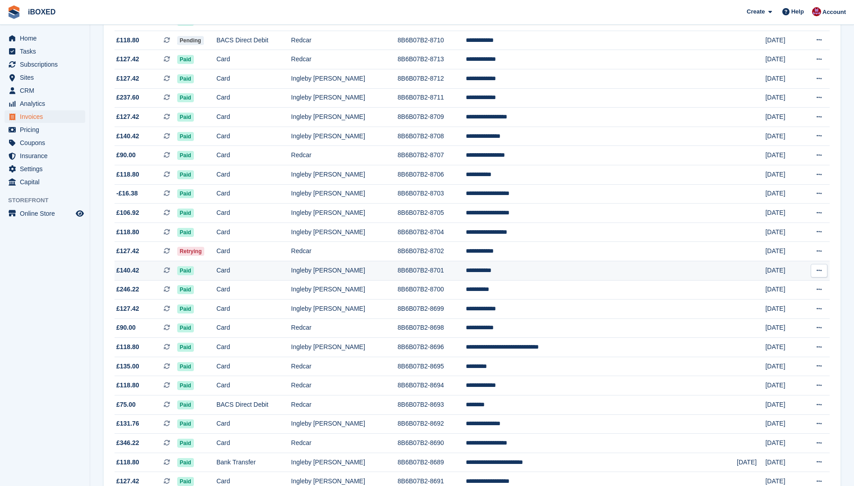
scroll to position [451, 0]
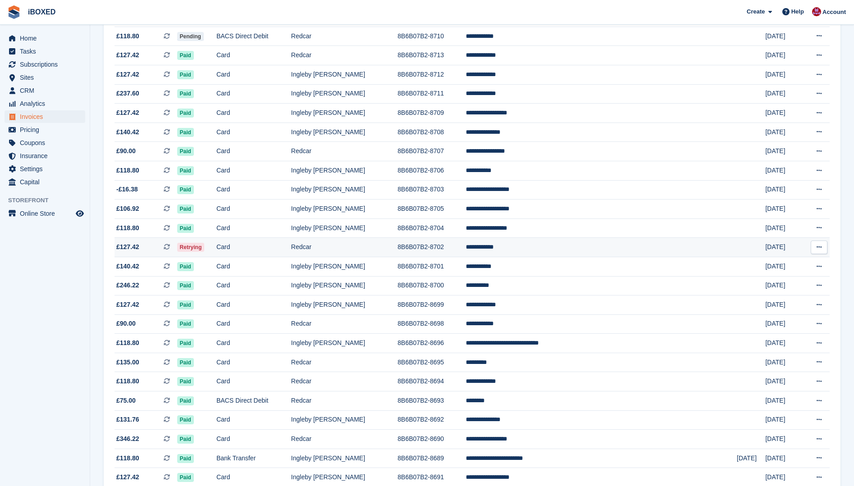
click at [274, 248] on td "Card" at bounding box center [253, 247] width 75 height 19
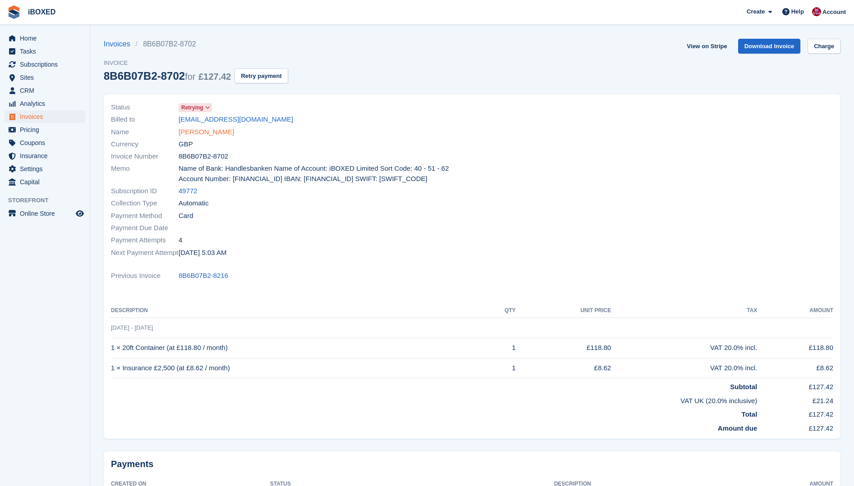
click at [195, 134] on link "[PERSON_NAME]" at bounding box center [205, 132] width 55 height 10
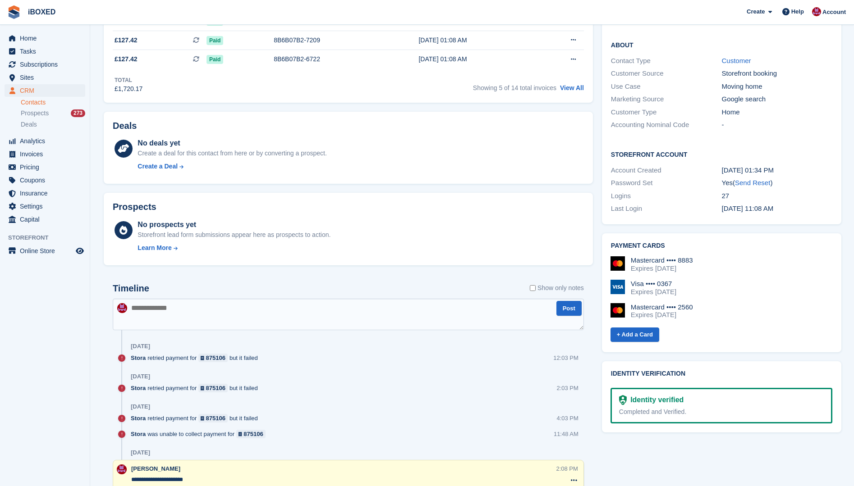
scroll to position [135, 0]
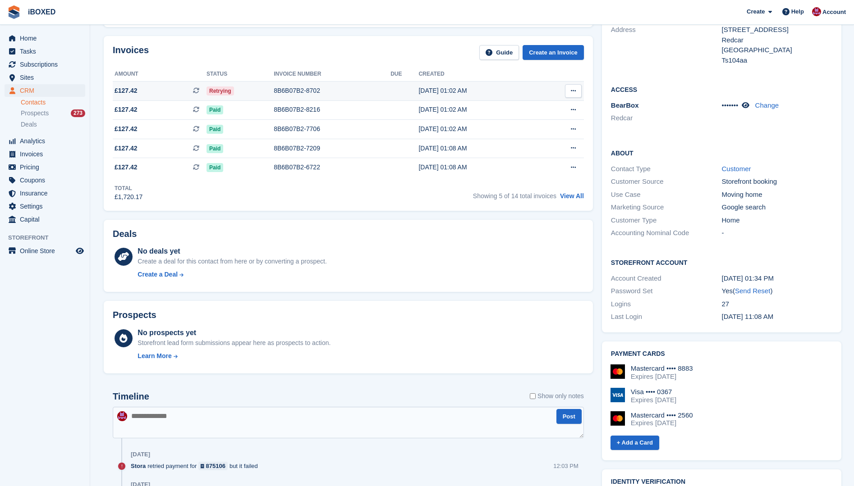
click at [292, 96] on td "8B6B07B2-8702" at bounding box center [332, 90] width 117 height 19
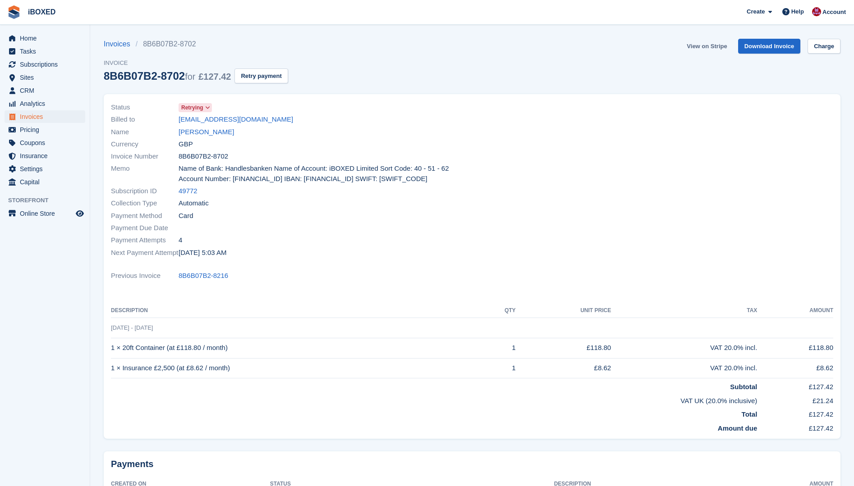
drag, startPoint x: 690, startPoint y: 45, endPoint x: 695, endPoint y: 42, distance: 5.6
click at [691, 44] on link "View on Stripe" at bounding box center [706, 46] width 47 height 15
click at [184, 133] on link "[PERSON_NAME]" at bounding box center [205, 132] width 55 height 10
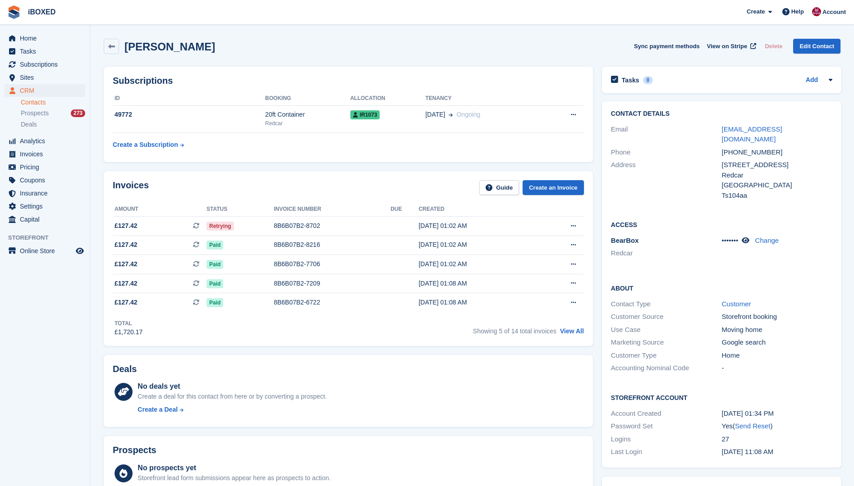
click at [417, 407] on div "No deals yet Create a deal for this contact from here or by converting a prospe…" at bounding box center [360, 399] width 446 height 37
click at [22, 167] on span "Pricing" at bounding box center [47, 167] width 54 height 13
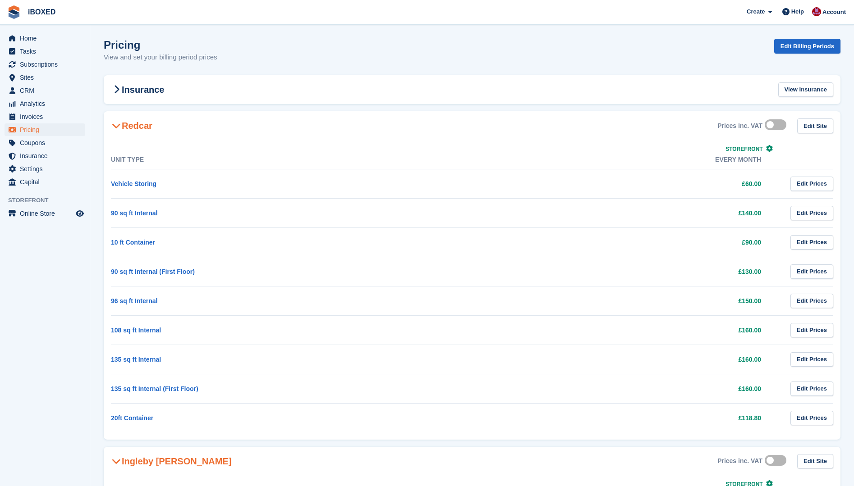
click at [170, 305] on td "96 sq ft Internal" at bounding box center [278, 300] width 334 height 29
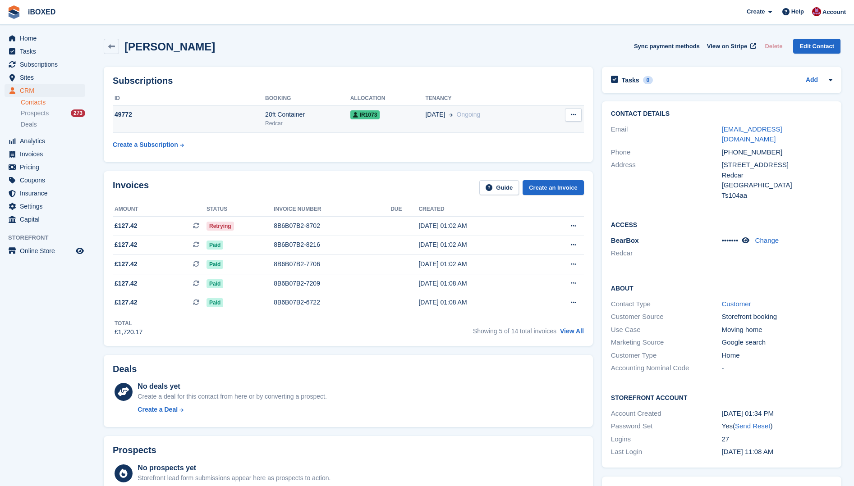
click at [190, 118] on div "49772" at bounding box center [189, 114] width 152 height 9
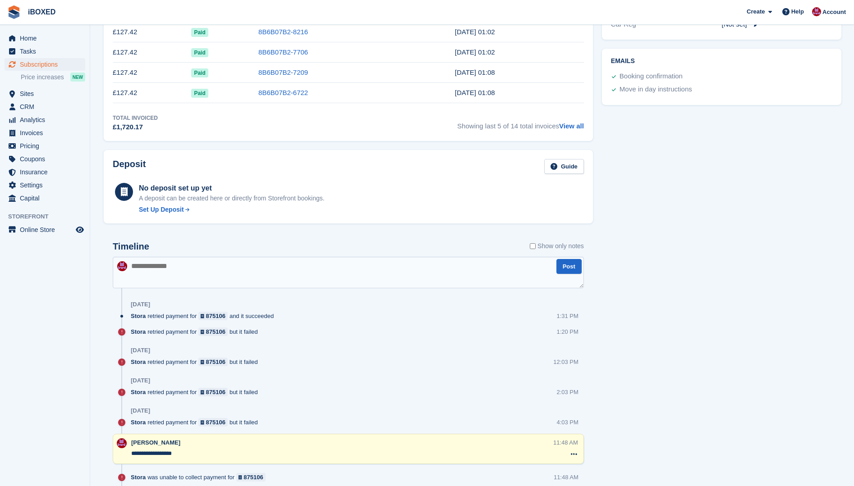
scroll to position [389, 0]
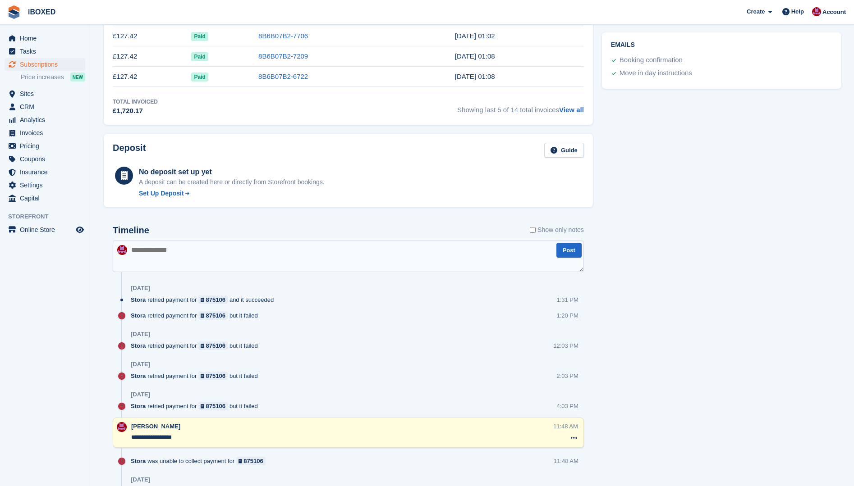
click at [171, 256] on textarea at bounding box center [348, 257] width 471 height 32
type textarea "*"
type textarea "**********"
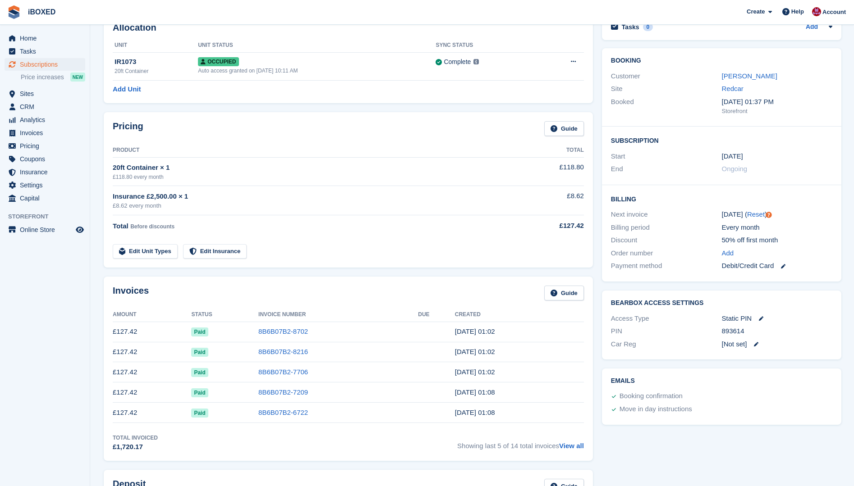
scroll to position [0, 0]
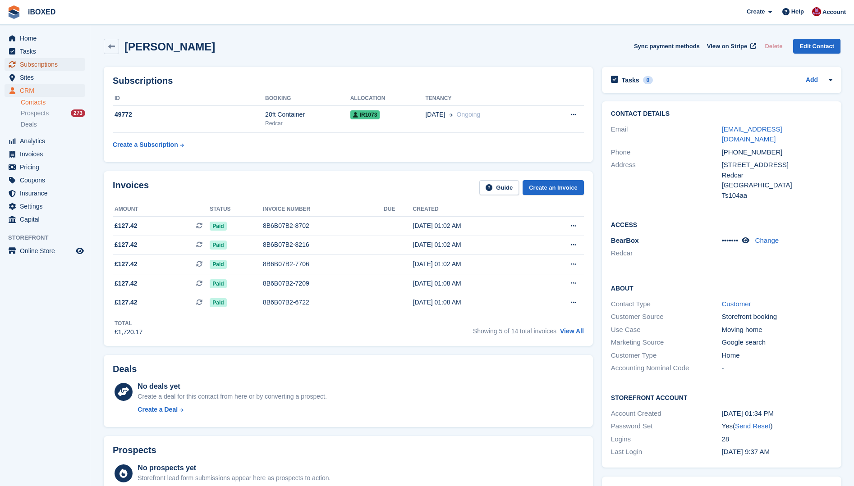
click at [50, 64] on span "Subscriptions" at bounding box center [47, 64] width 54 height 13
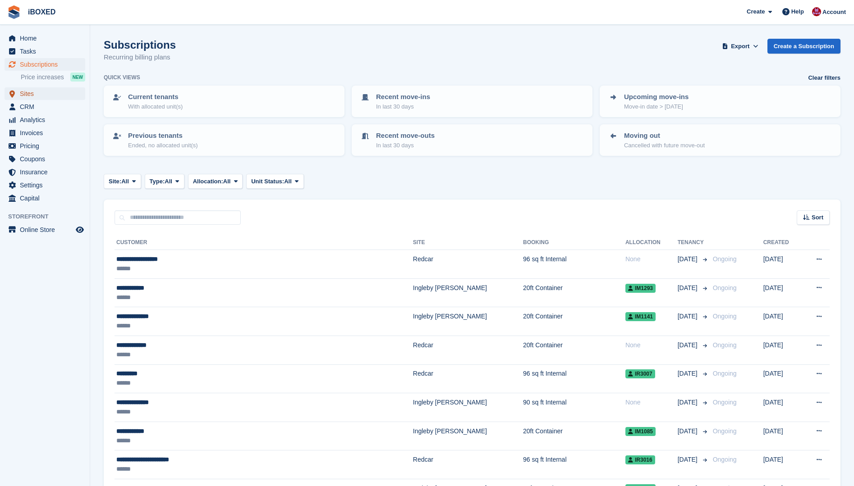
click at [29, 90] on span "Sites" at bounding box center [47, 93] width 54 height 13
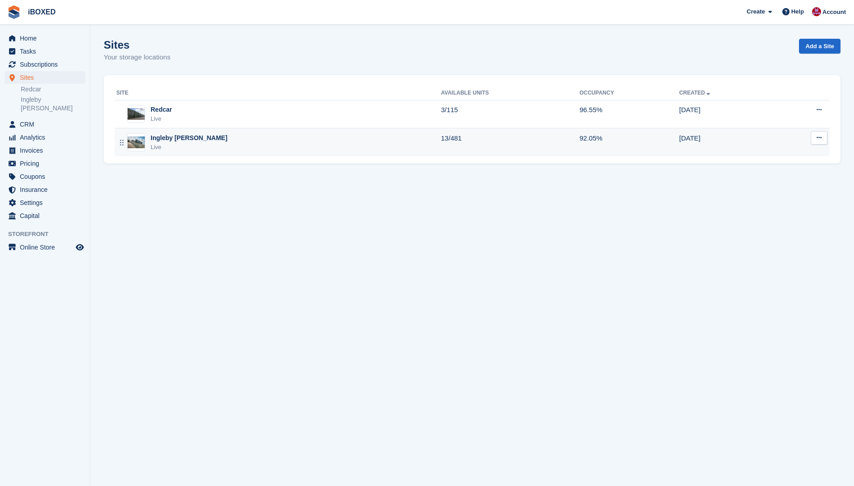
click at [128, 141] on img at bounding box center [136, 143] width 17 height 12
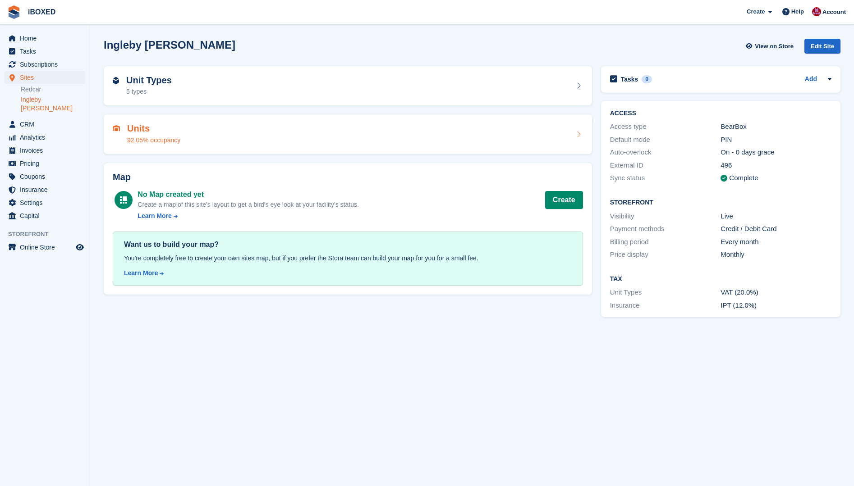
click at [159, 136] on div "92.05% occupancy" at bounding box center [153, 140] width 53 height 9
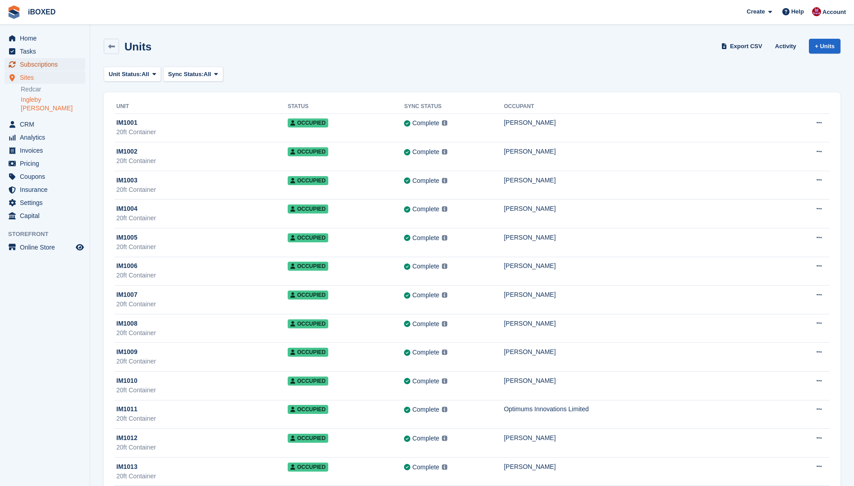
click at [37, 65] on span "Subscriptions" at bounding box center [47, 64] width 54 height 13
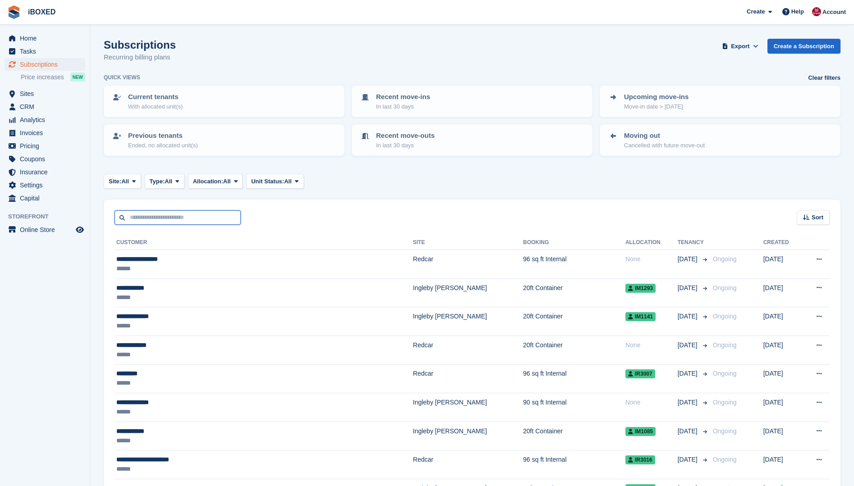
click at [138, 217] on input "text" at bounding box center [177, 217] width 126 height 15
type input "*****"
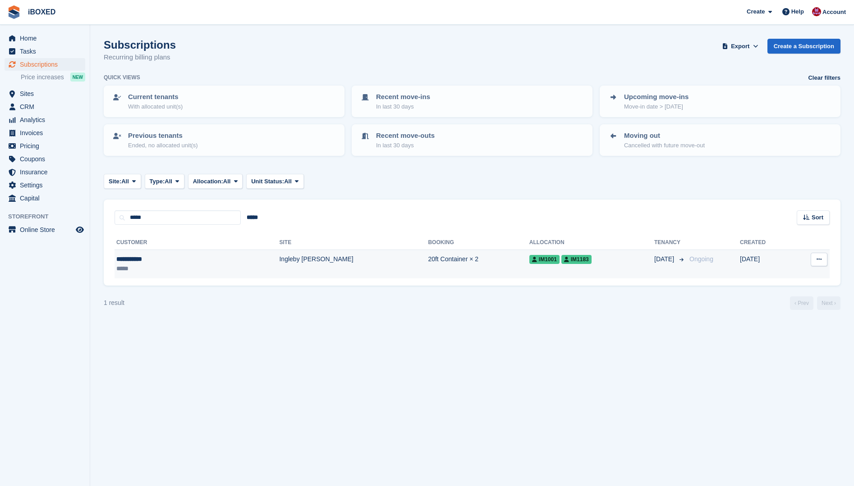
click at [137, 259] on div "**********" at bounding box center [156, 259] width 80 height 9
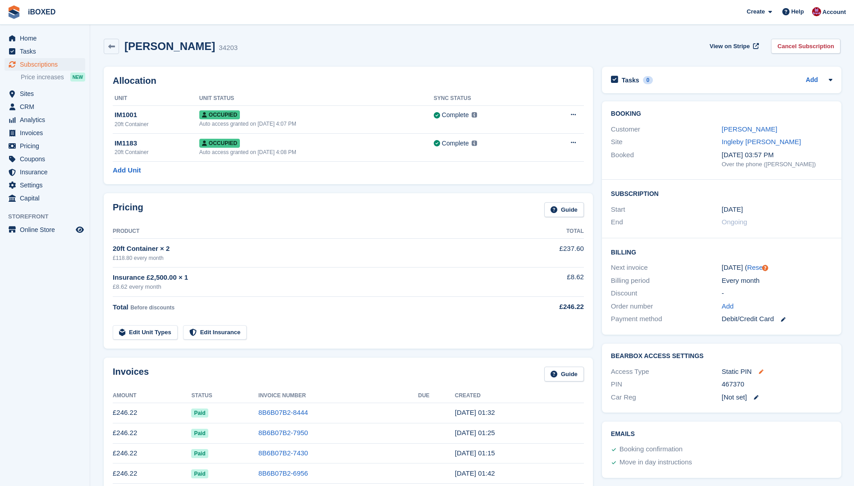
click at [759, 372] on icon at bounding box center [761, 372] width 5 height 5
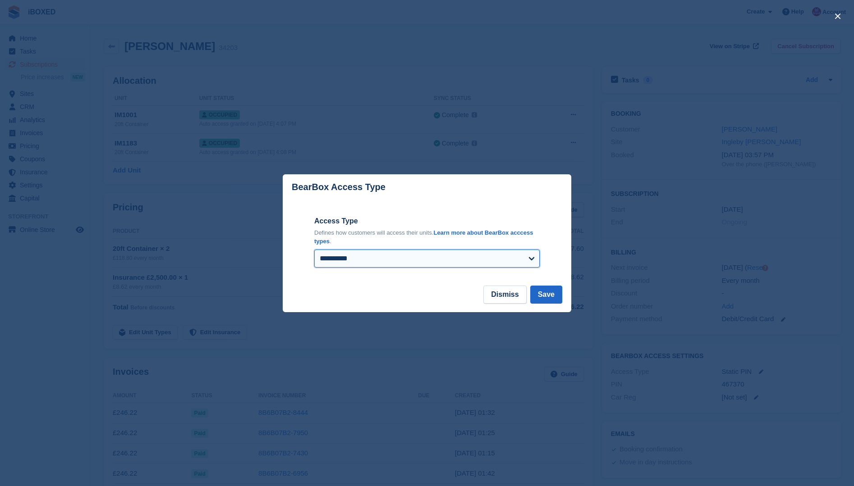
click at [529, 260] on select "**********" at bounding box center [426, 259] width 225 height 18
click at [599, 206] on div at bounding box center [427, 243] width 854 height 486
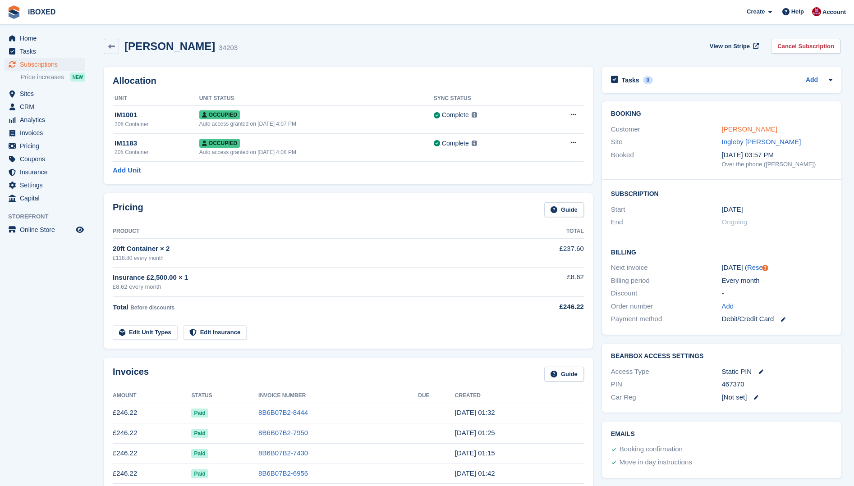
click at [734, 126] on link "[PERSON_NAME]" at bounding box center [749, 129] width 55 height 8
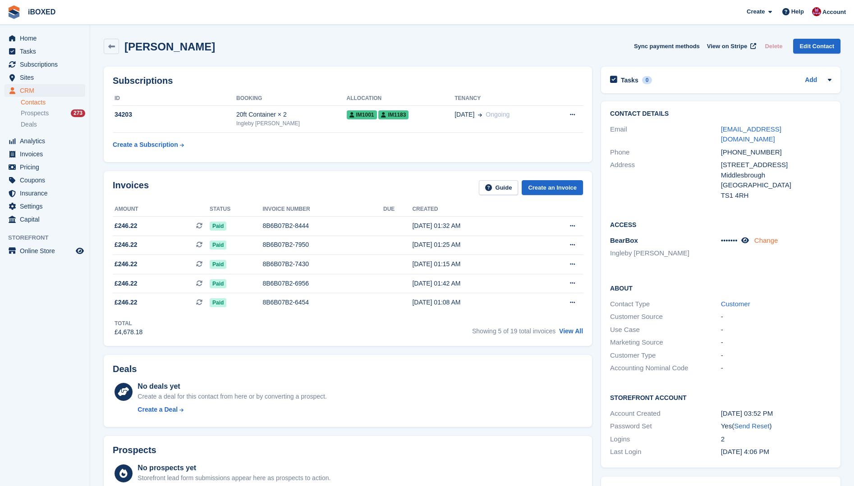
click at [764, 237] on link "Change" at bounding box center [766, 241] width 24 height 8
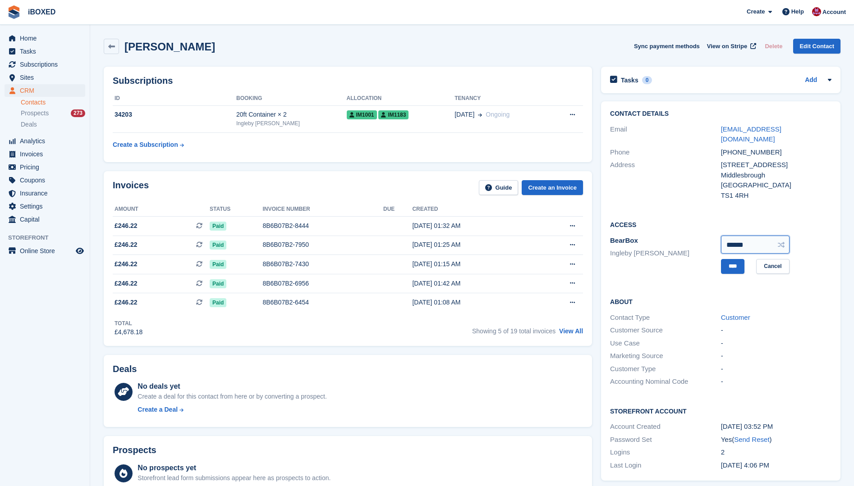
drag, startPoint x: 763, startPoint y: 238, endPoint x: 693, endPoint y: 240, distance: 70.4
click at [693, 240] on div "BearBox Ingleby Barwick ****** **** Cancel" at bounding box center [720, 254] width 221 height 41
type input "******"
click at [730, 259] on input "****" at bounding box center [732, 266] width 23 height 15
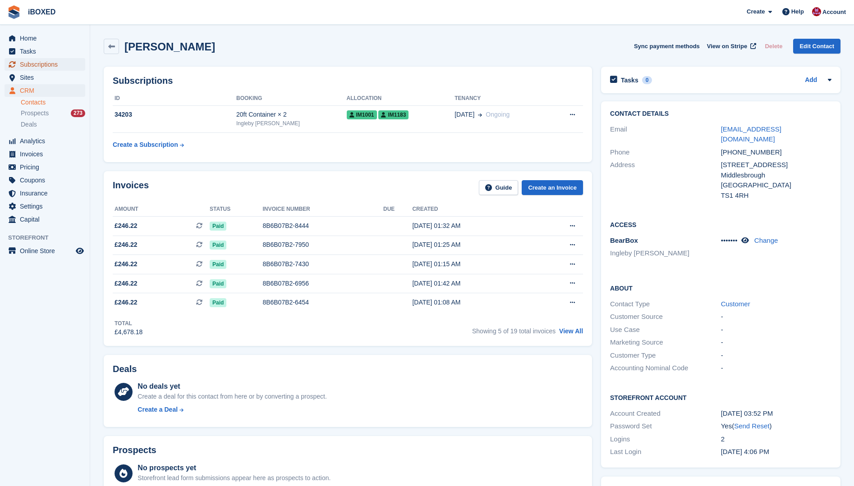
click at [46, 65] on span "Subscriptions" at bounding box center [47, 64] width 54 height 13
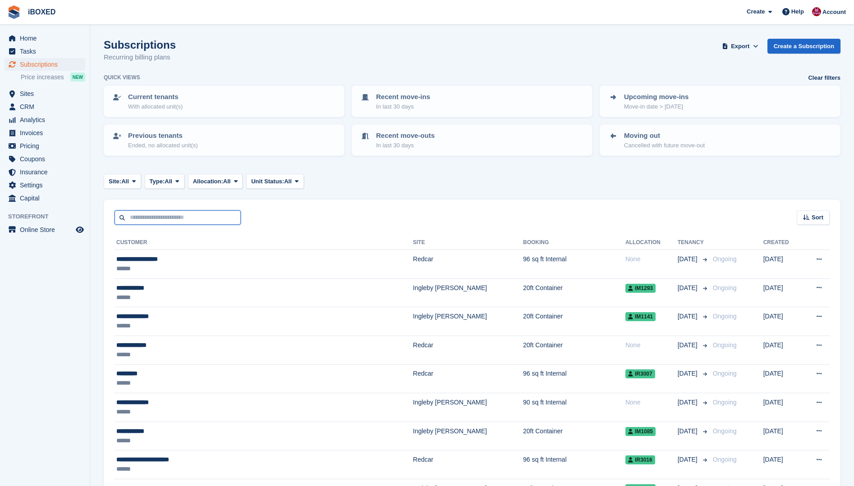
click at [141, 217] on input "text" at bounding box center [177, 217] width 126 height 15
type input "******"
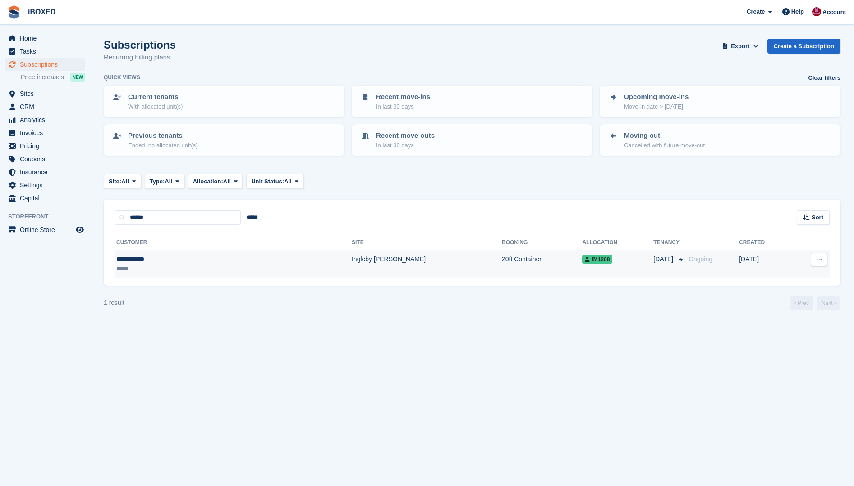
click at [197, 264] on div "*****" at bounding box center [173, 268] width 115 height 9
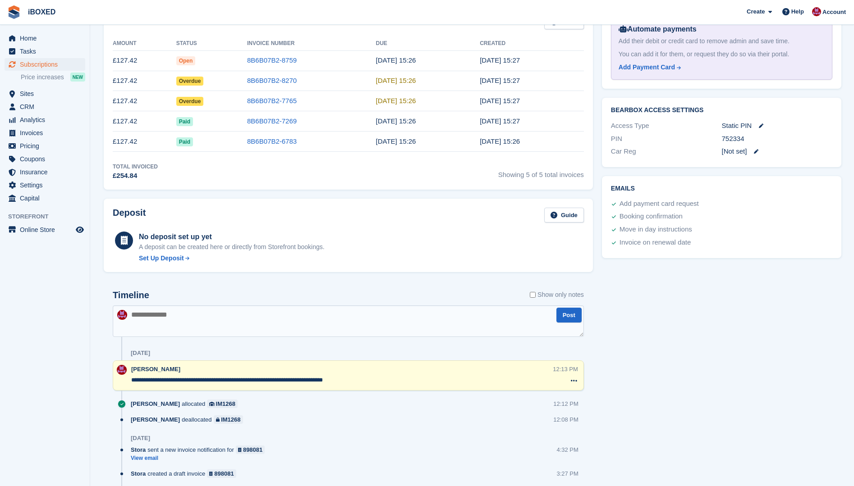
scroll to position [270, 0]
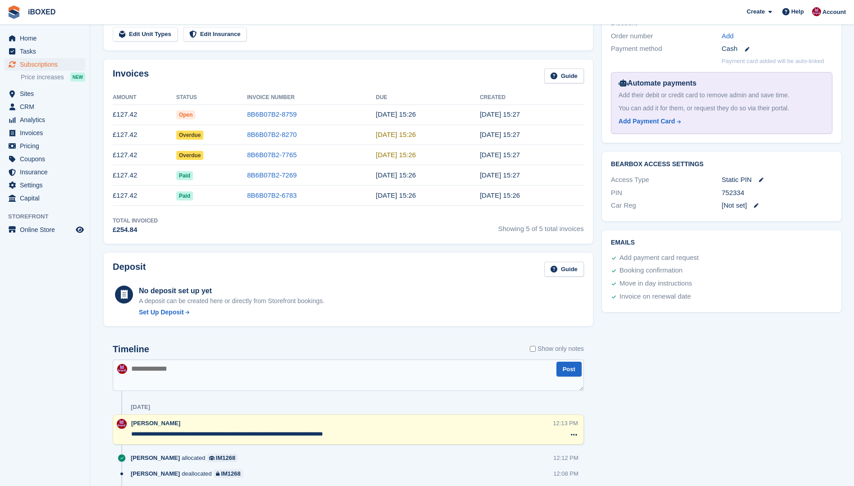
click at [142, 371] on textarea at bounding box center [348, 376] width 471 height 32
type textarea "**********"
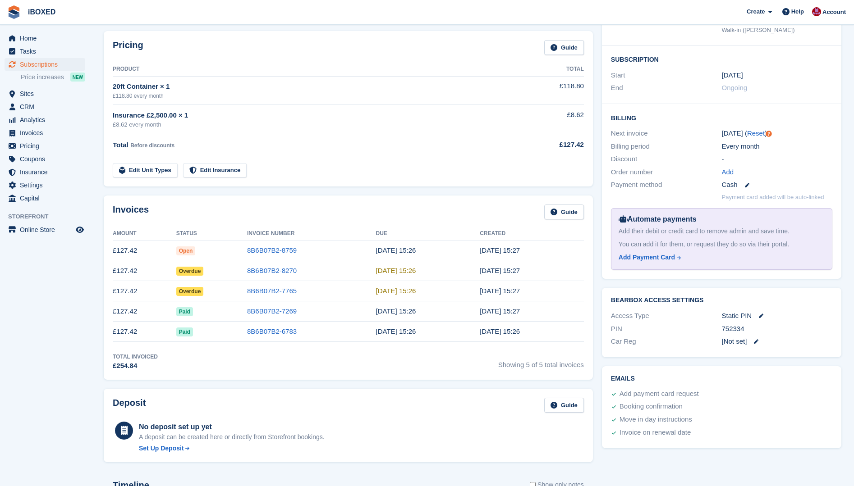
scroll to position [0, 0]
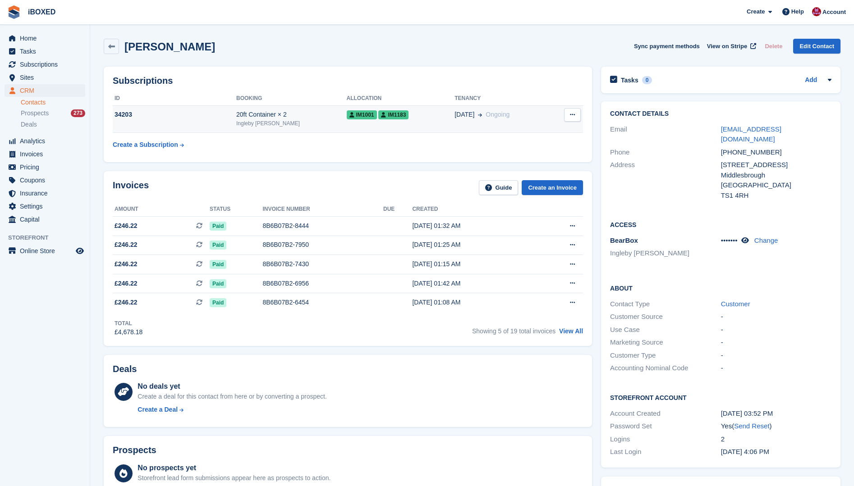
click at [293, 128] on div "Ingleby [PERSON_NAME]" at bounding box center [291, 123] width 110 height 8
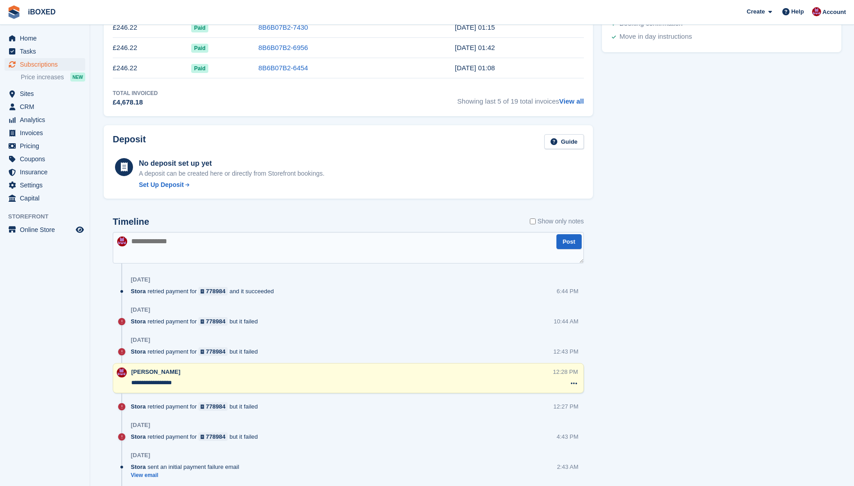
scroll to position [462, 0]
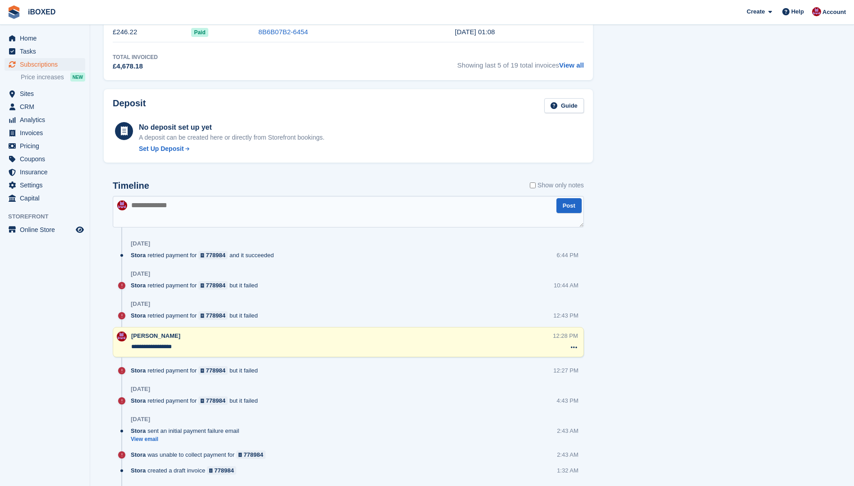
click at [134, 208] on textarea at bounding box center [348, 212] width 471 height 32
type textarea "**********"
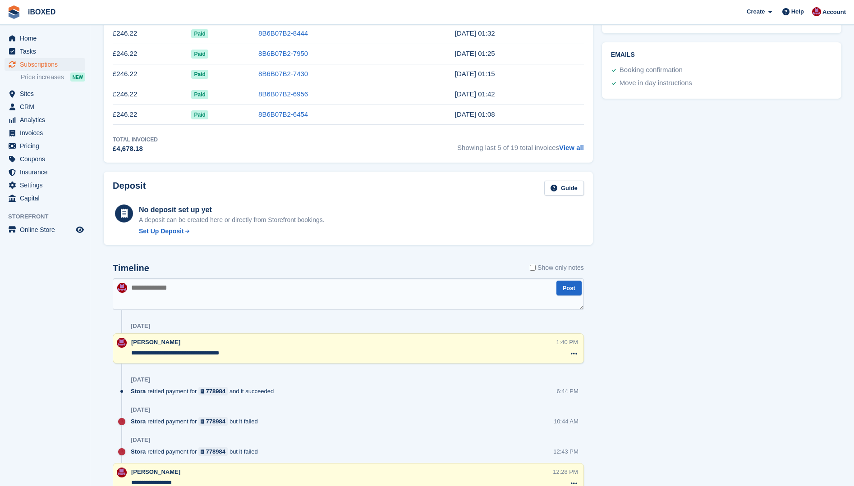
scroll to position [327, 0]
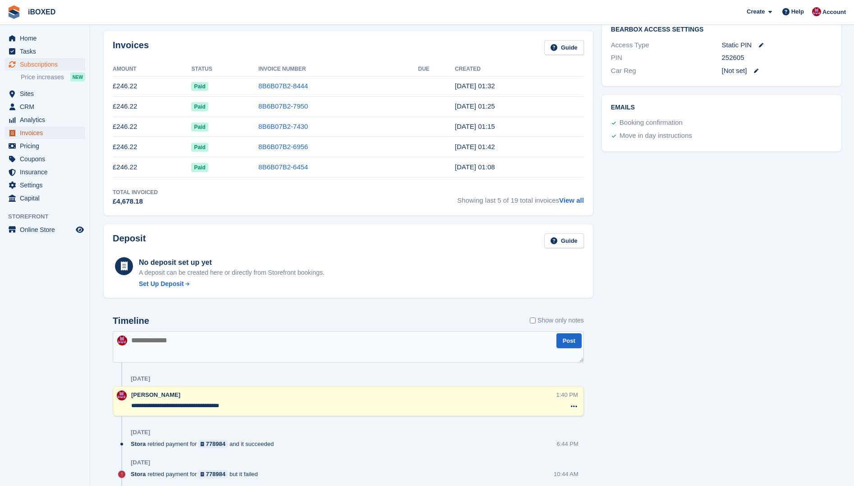
click at [41, 135] on span "Invoices" at bounding box center [47, 133] width 54 height 13
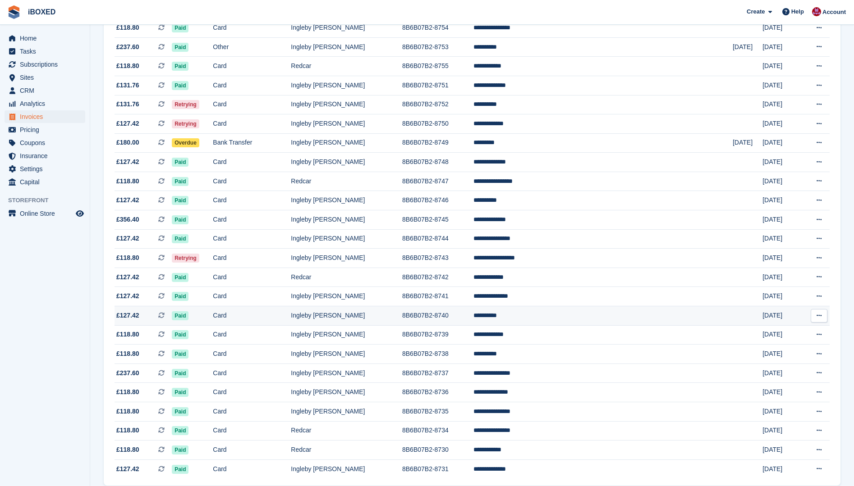
scroll to position [669, 0]
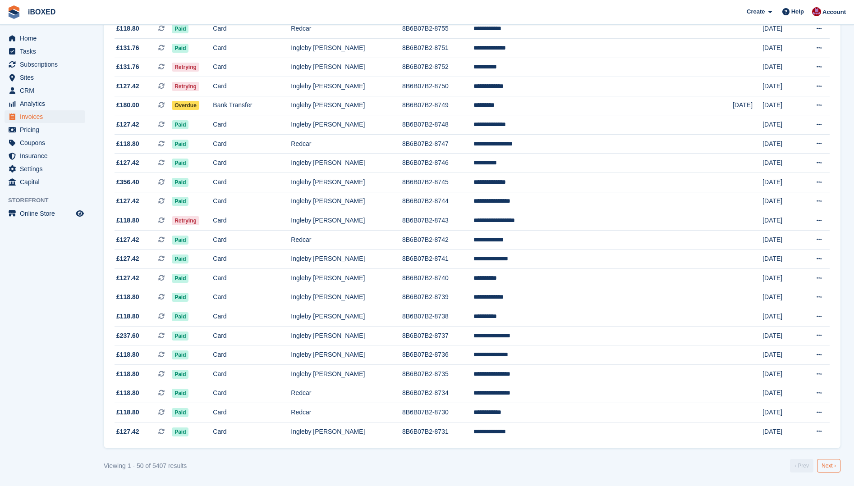
click at [832, 464] on link "Next ›" at bounding box center [828, 466] width 23 height 14
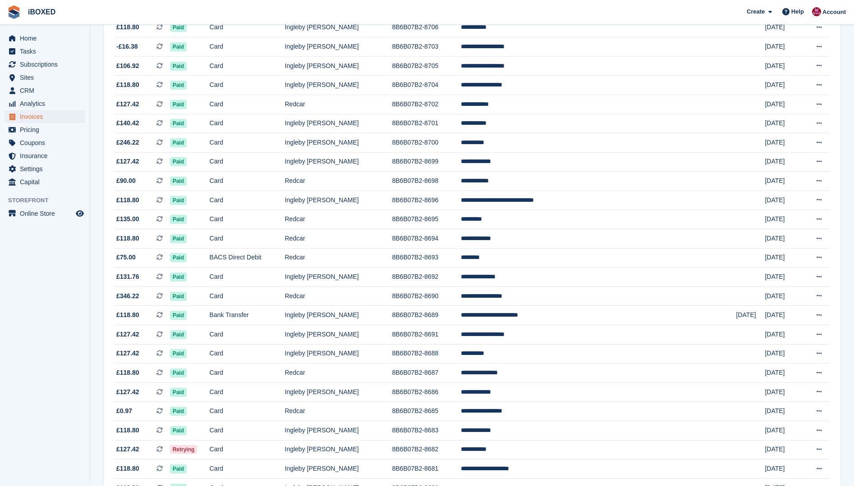
scroll to position [669, 0]
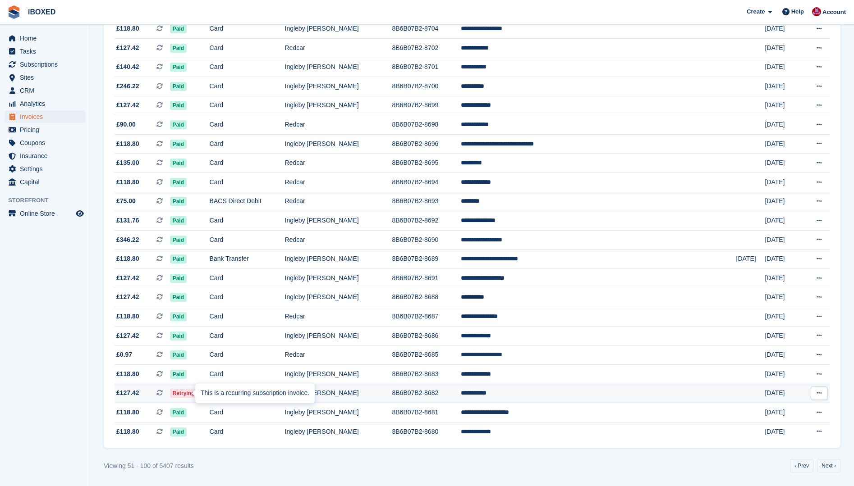
click at [195, 394] on div "This is a recurring subscription invoice." at bounding box center [255, 393] width 120 height 21
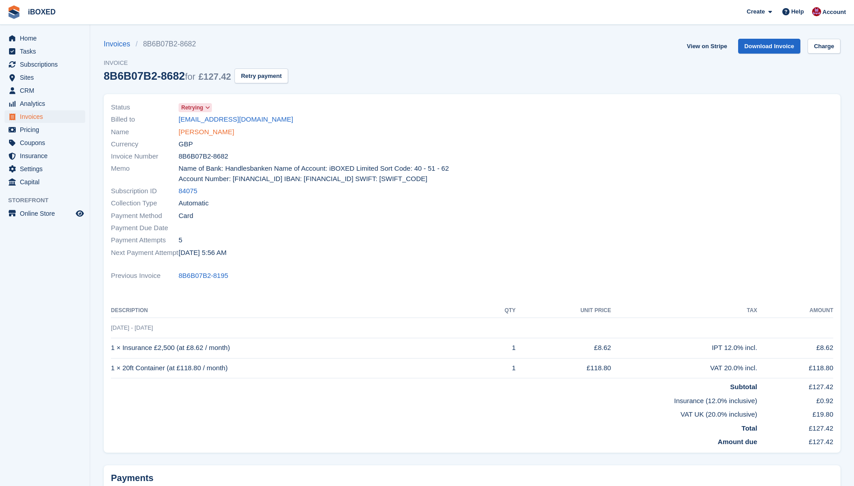
click at [215, 131] on link "Ben Readman" at bounding box center [205, 132] width 55 height 10
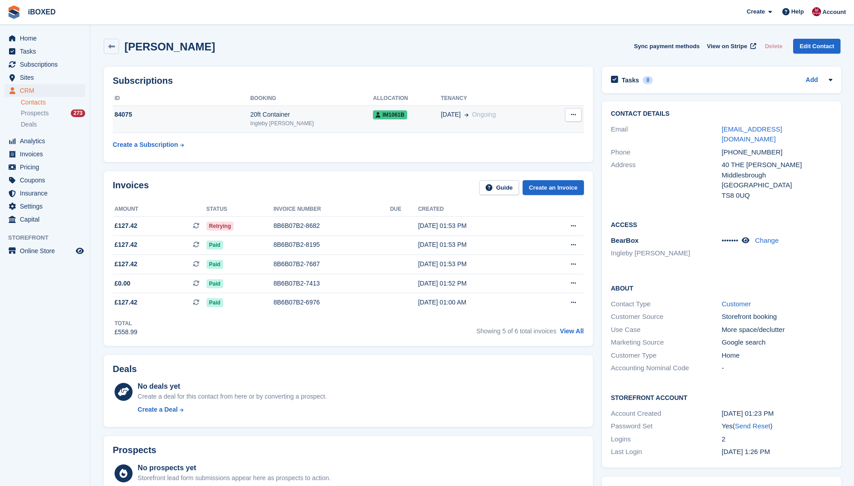
click at [248, 121] on td "84075" at bounding box center [181, 118] width 137 height 27
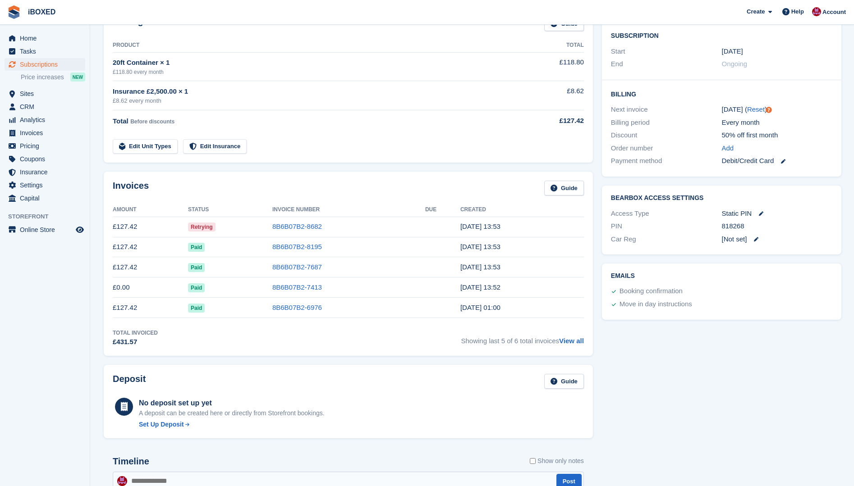
scroll to position [28, 0]
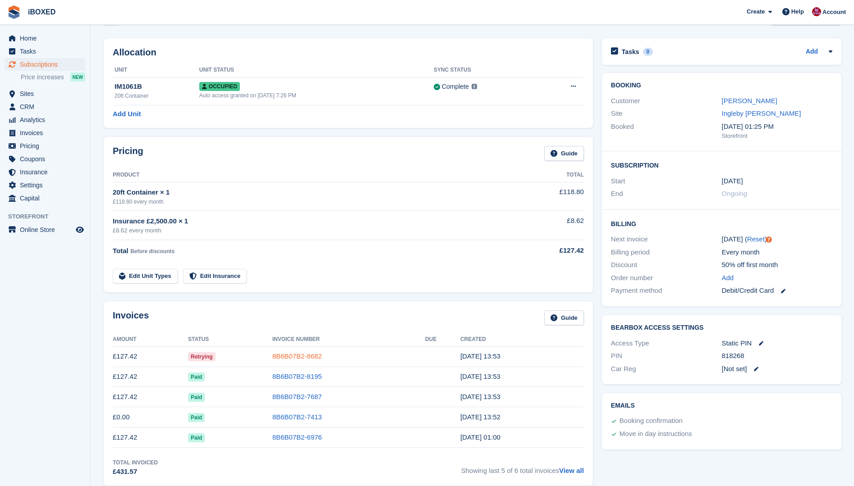
click at [294, 359] on link "8B6B07B2-8682" at bounding box center [297, 356] width 50 height 8
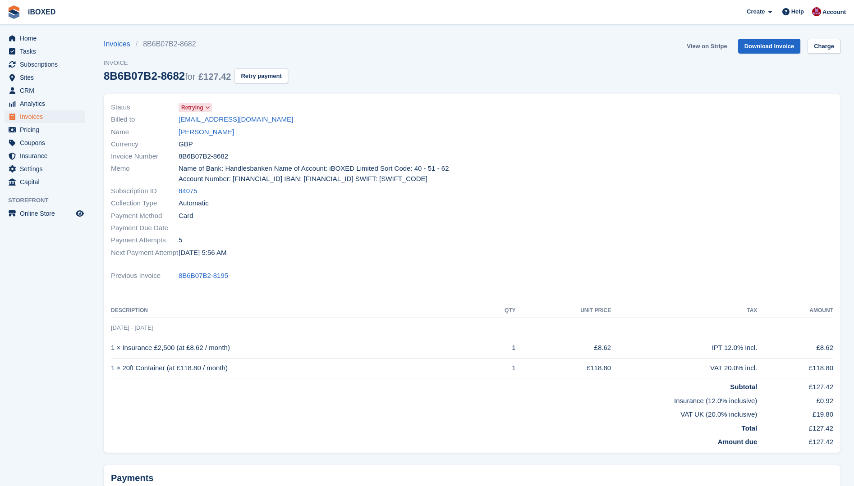
click at [709, 44] on link "View on Stripe" at bounding box center [706, 46] width 47 height 15
click at [205, 133] on link "[PERSON_NAME]" at bounding box center [205, 132] width 55 height 10
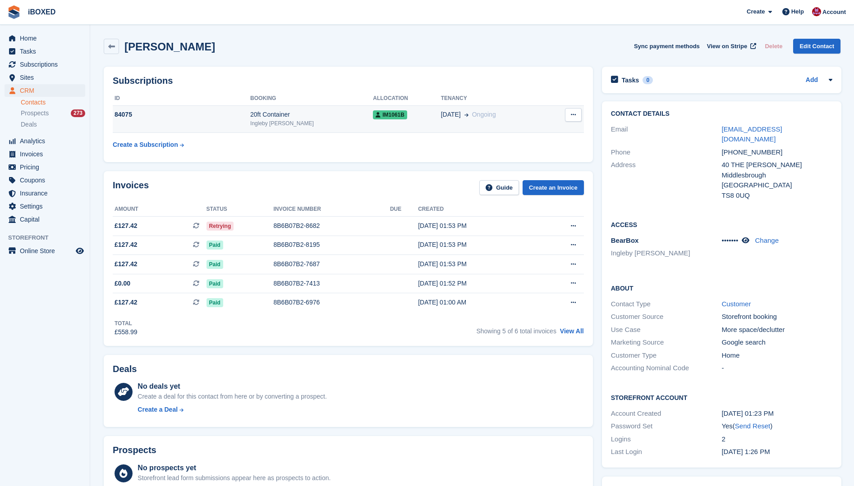
click at [244, 118] on div "84075" at bounding box center [181, 114] width 137 height 9
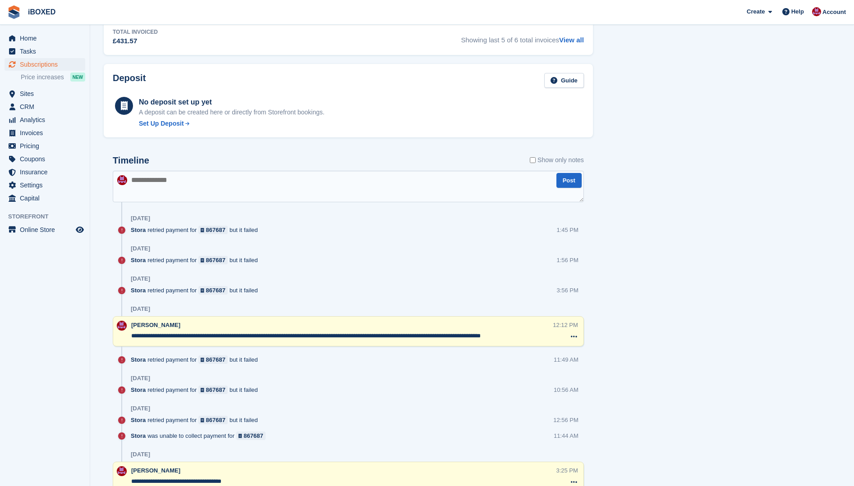
scroll to position [496, 0]
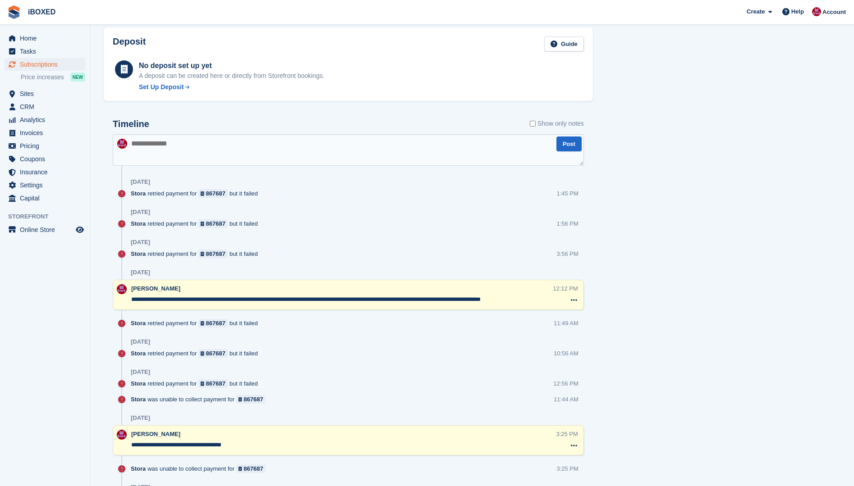
click at [147, 144] on textarea at bounding box center [348, 150] width 471 height 32
type textarea "**********"
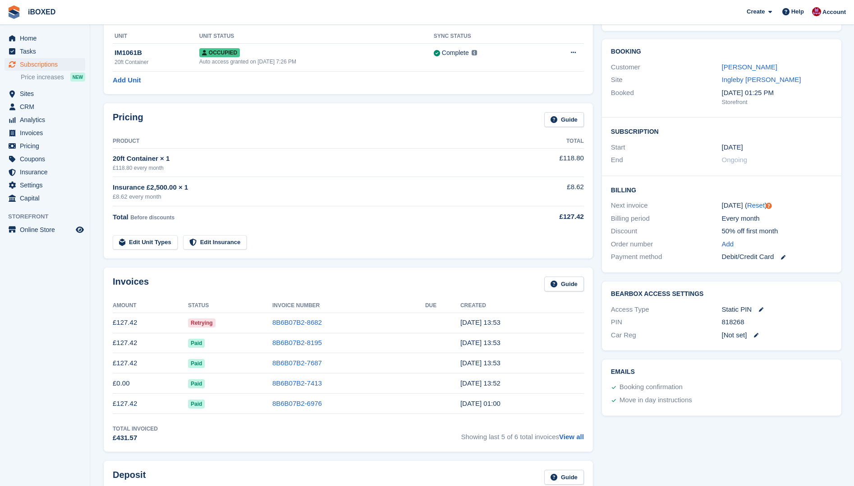
scroll to position [0, 0]
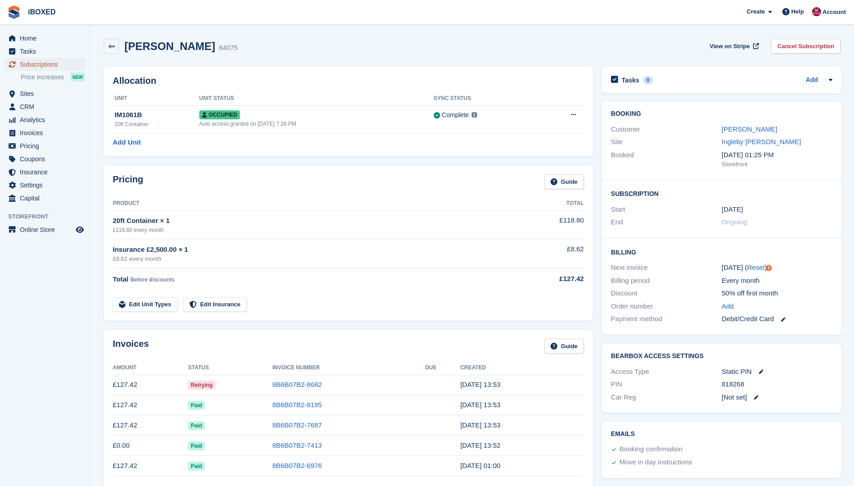
click at [30, 64] on span "Subscriptions" at bounding box center [47, 64] width 54 height 13
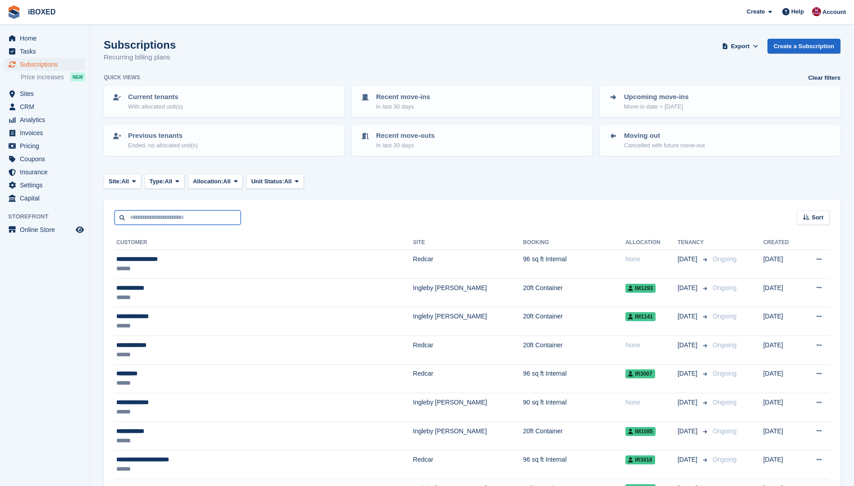
click at [134, 213] on input "text" at bounding box center [177, 217] width 126 height 15
type input "****"
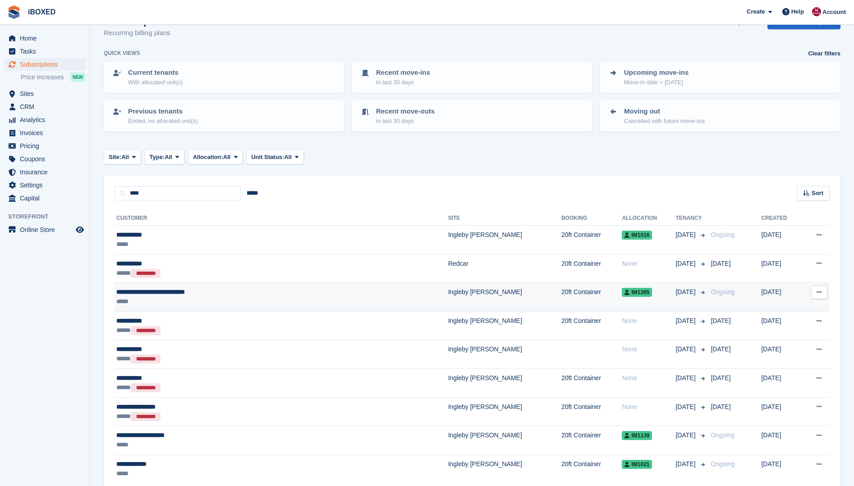
scroll to position [45, 0]
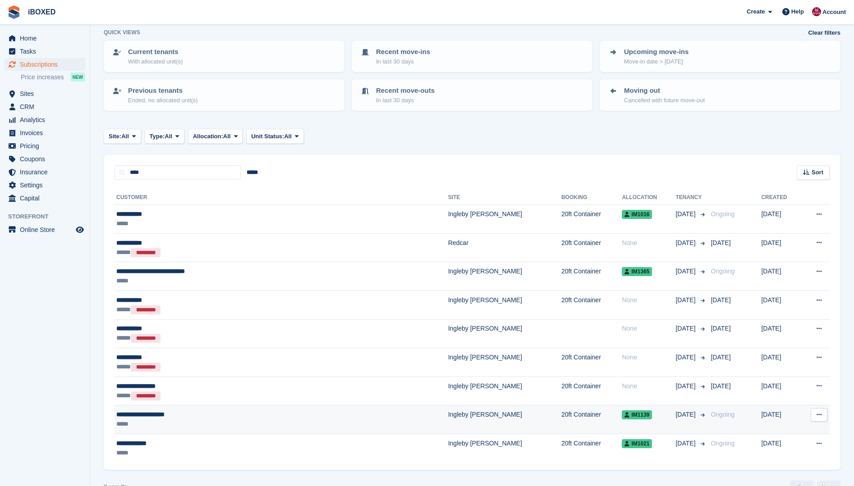
click at [158, 419] on div "**********" at bounding box center [224, 414] width 216 height 9
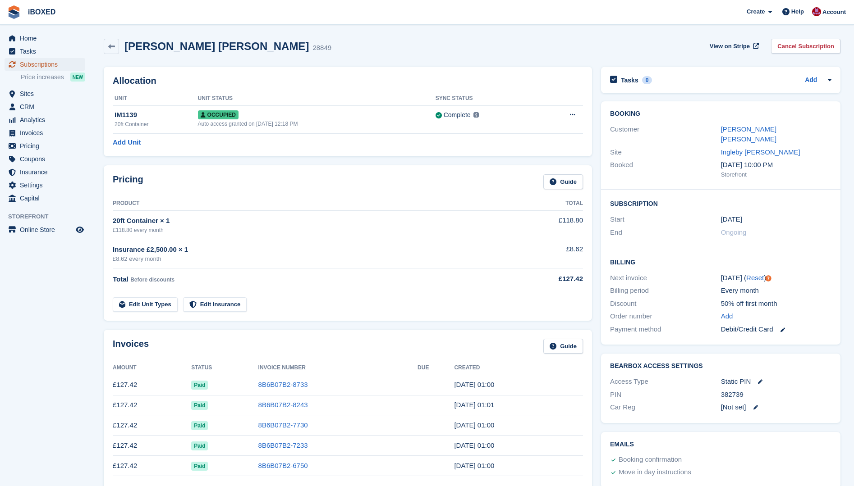
click at [20, 65] on span "Subscriptions" at bounding box center [47, 64] width 54 height 13
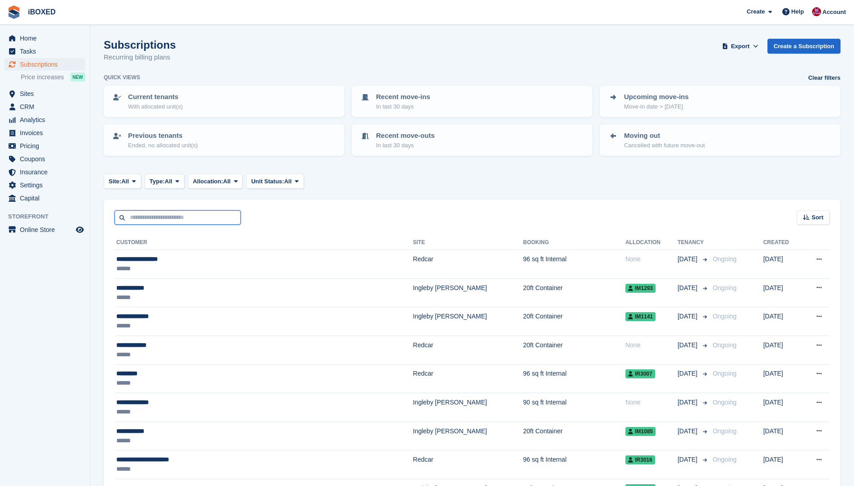
click at [148, 215] on input "text" at bounding box center [177, 217] width 126 height 15
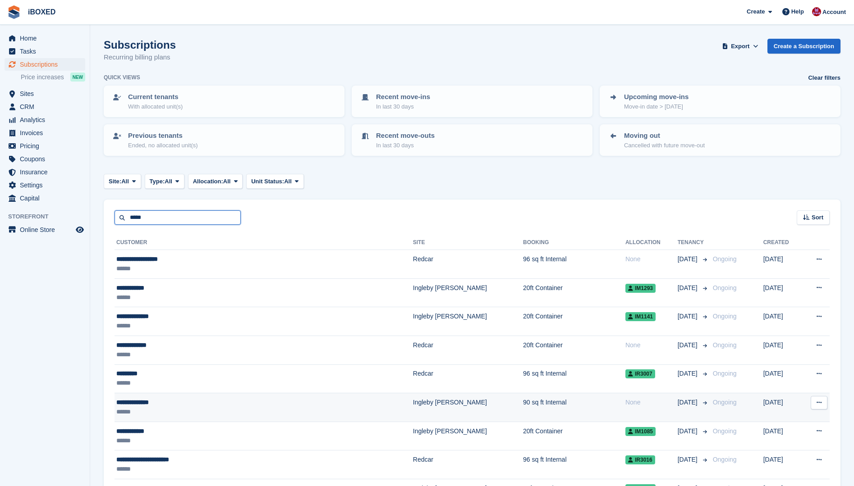
type input "*****"
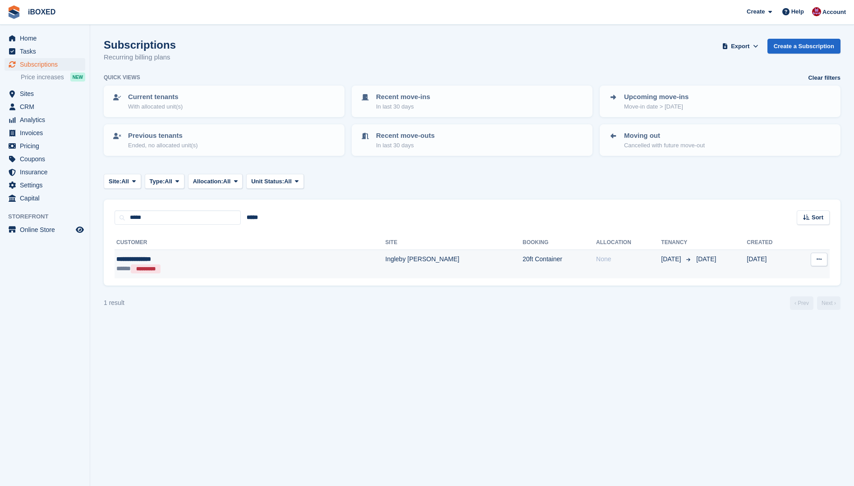
click at [175, 262] on div "**********" at bounding box center [188, 259] width 144 height 9
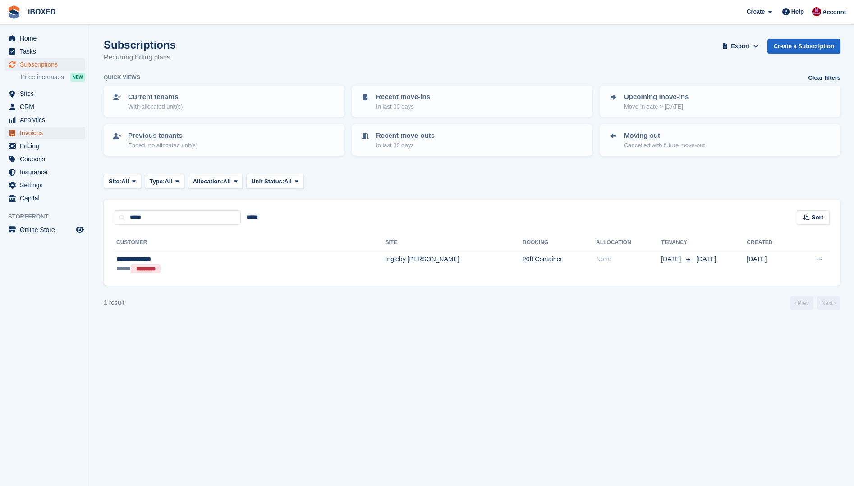
click at [27, 131] on span "Invoices" at bounding box center [47, 133] width 54 height 13
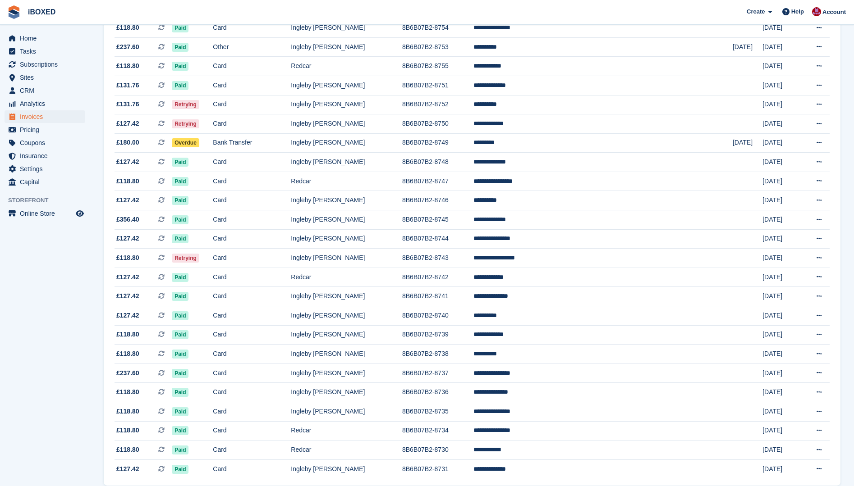
scroll to position [669, 0]
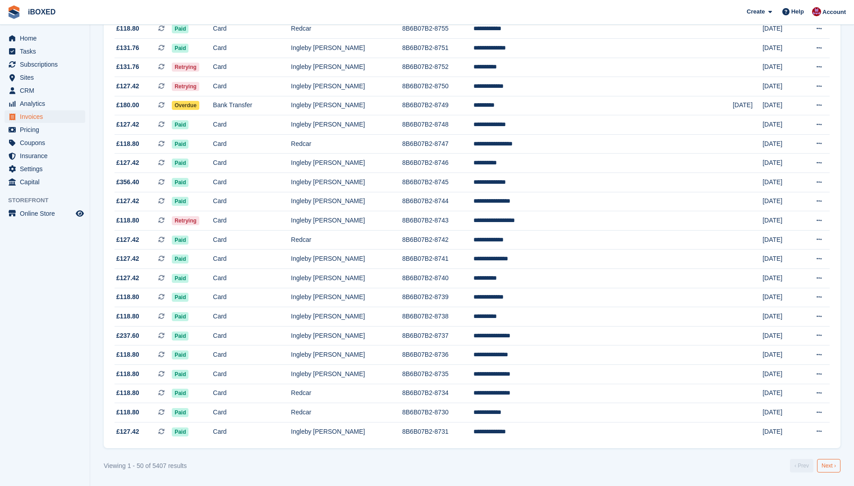
click at [822, 466] on link "Next ›" at bounding box center [828, 466] width 23 height 14
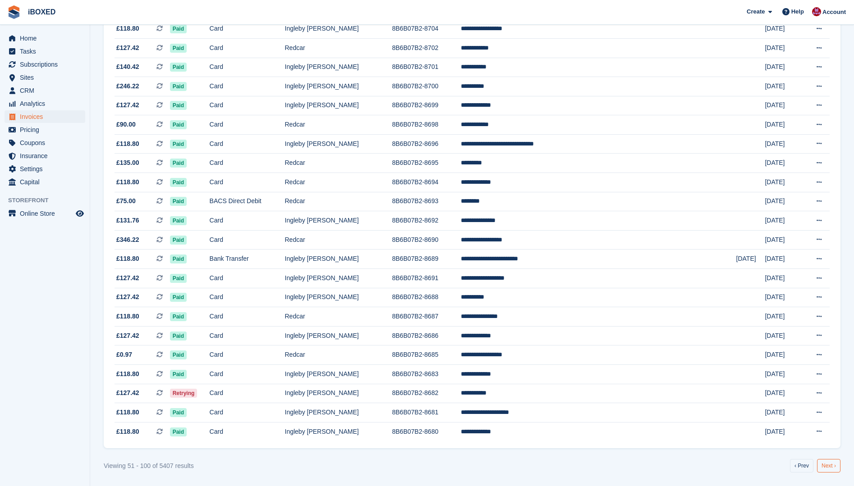
click at [825, 467] on link "Next ›" at bounding box center [828, 466] width 23 height 14
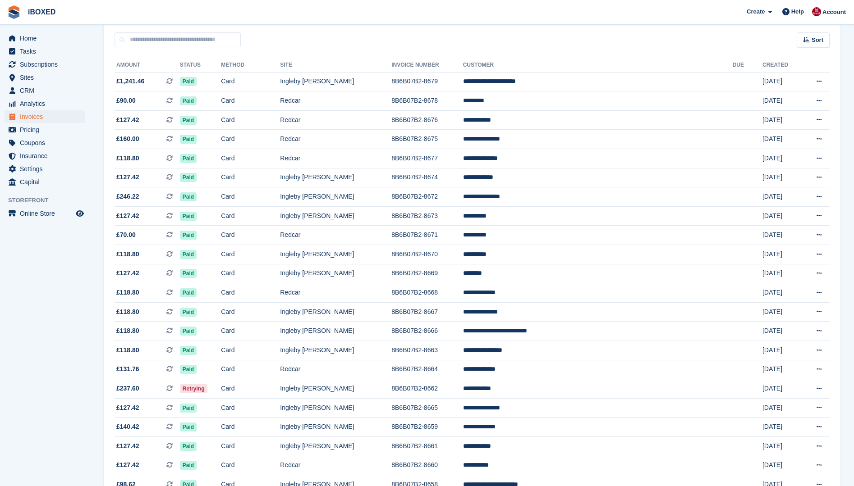
scroll to position [135, 0]
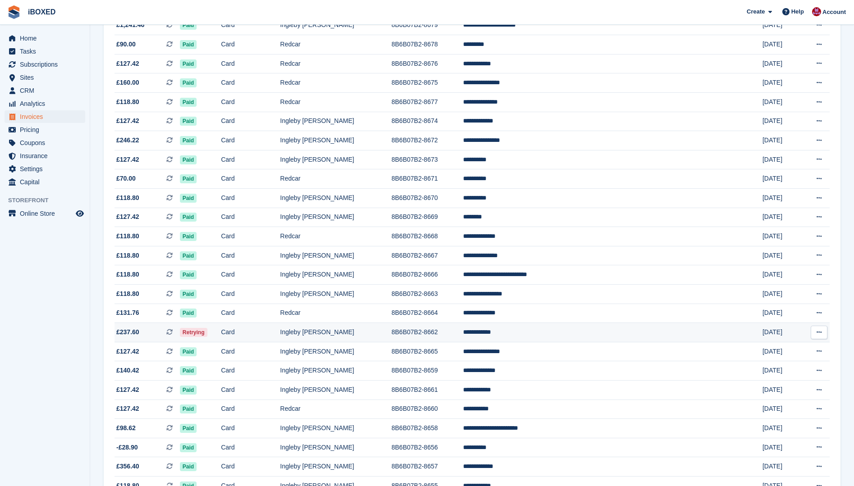
click at [351, 334] on td "Ingleby [PERSON_NAME]" at bounding box center [335, 332] width 111 height 19
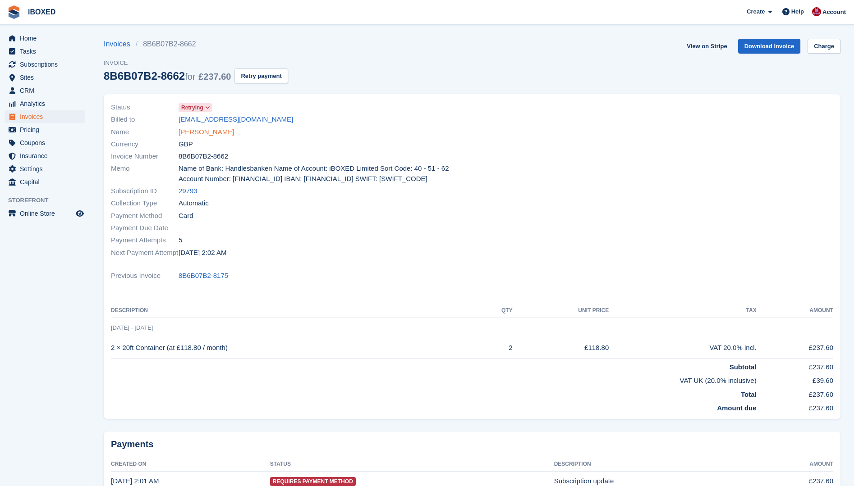
click at [204, 133] on link "[PERSON_NAME]" at bounding box center [205, 132] width 55 height 10
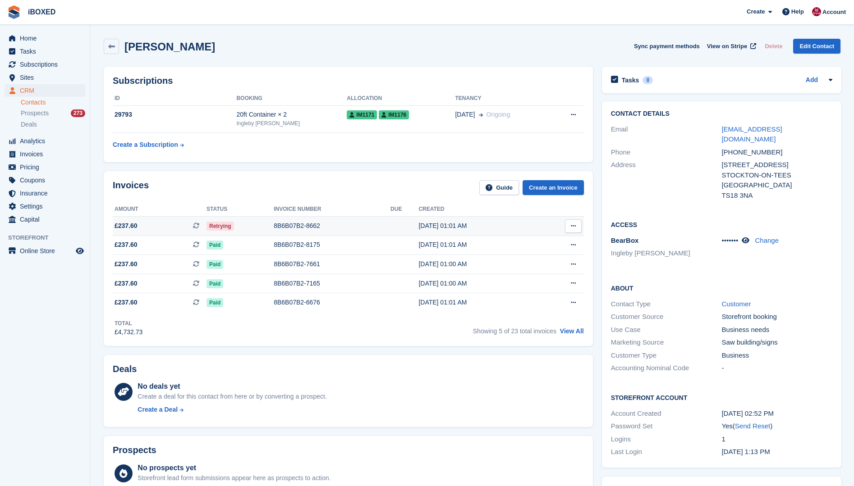
click at [295, 226] on div "8B6B07B2-8662" at bounding box center [332, 225] width 117 height 9
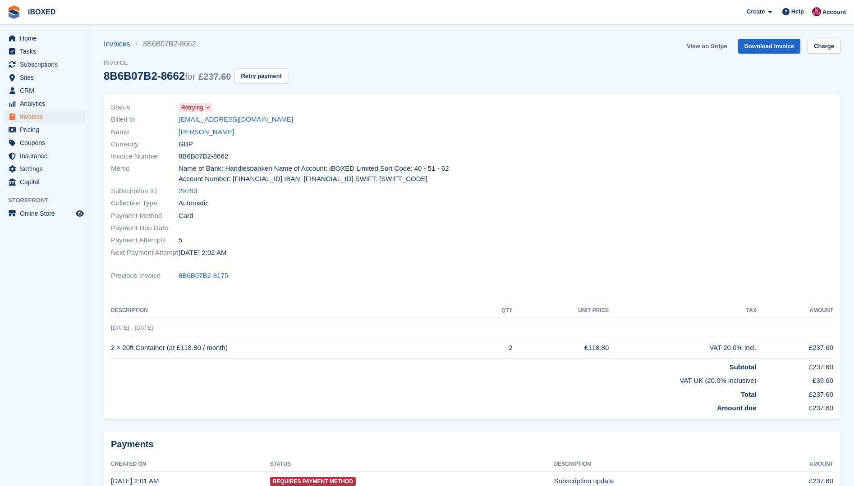
click at [695, 46] on link "View on Stripe" at bounding box center [706, 46] width 47 height 15
click at [43, 63] on span "Subscriptions" at bounding box center [47, 64] width 54 height 13
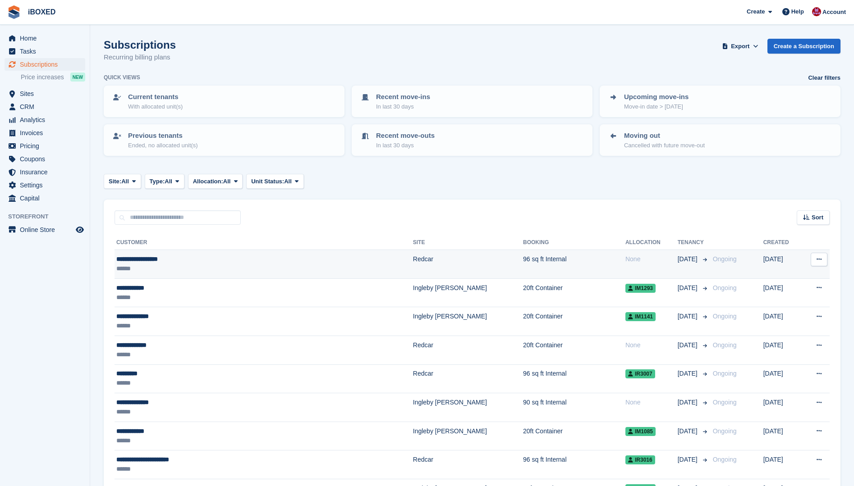
click at [143, 265] on div "******" at bounding box center [215, 268] width 199 height 9
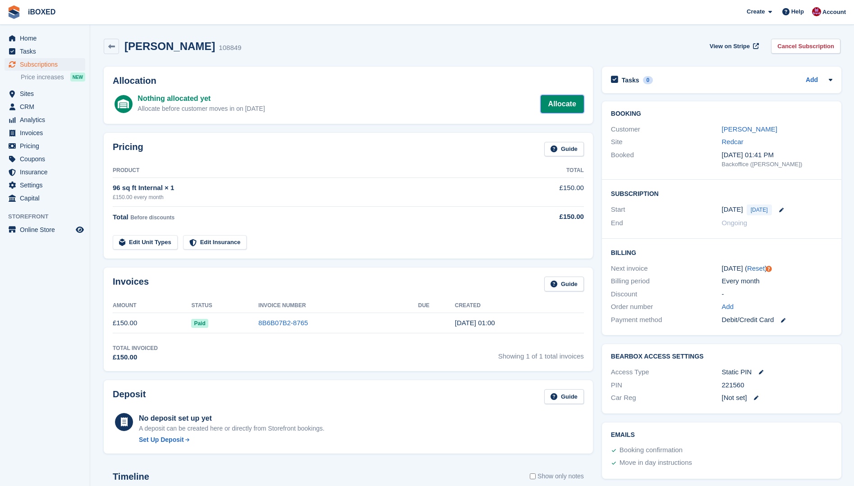
click at [568, 103] on link "Allocate" at bounding box center [561, 104] width 43 height 18
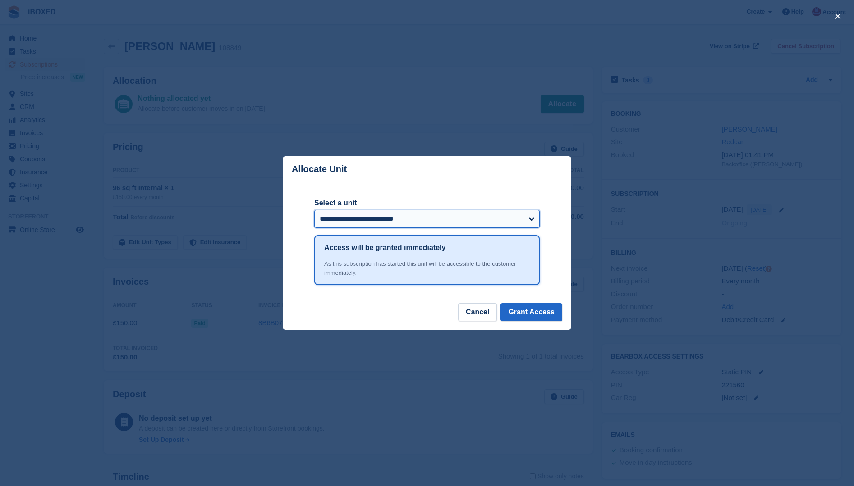
click at [533, 217] on select "**********" at bounding box center [426, 219] width 225 height 18
select select "******"
click at [314, 211] on select "**********" at bounding box center [426, 219] width 225 height 18
click at [533, 315] on button "Grant Access" at bounding box center [531, 312] width 62 height 18
